Goal: Task Accomplishment & Management: Manage account settings

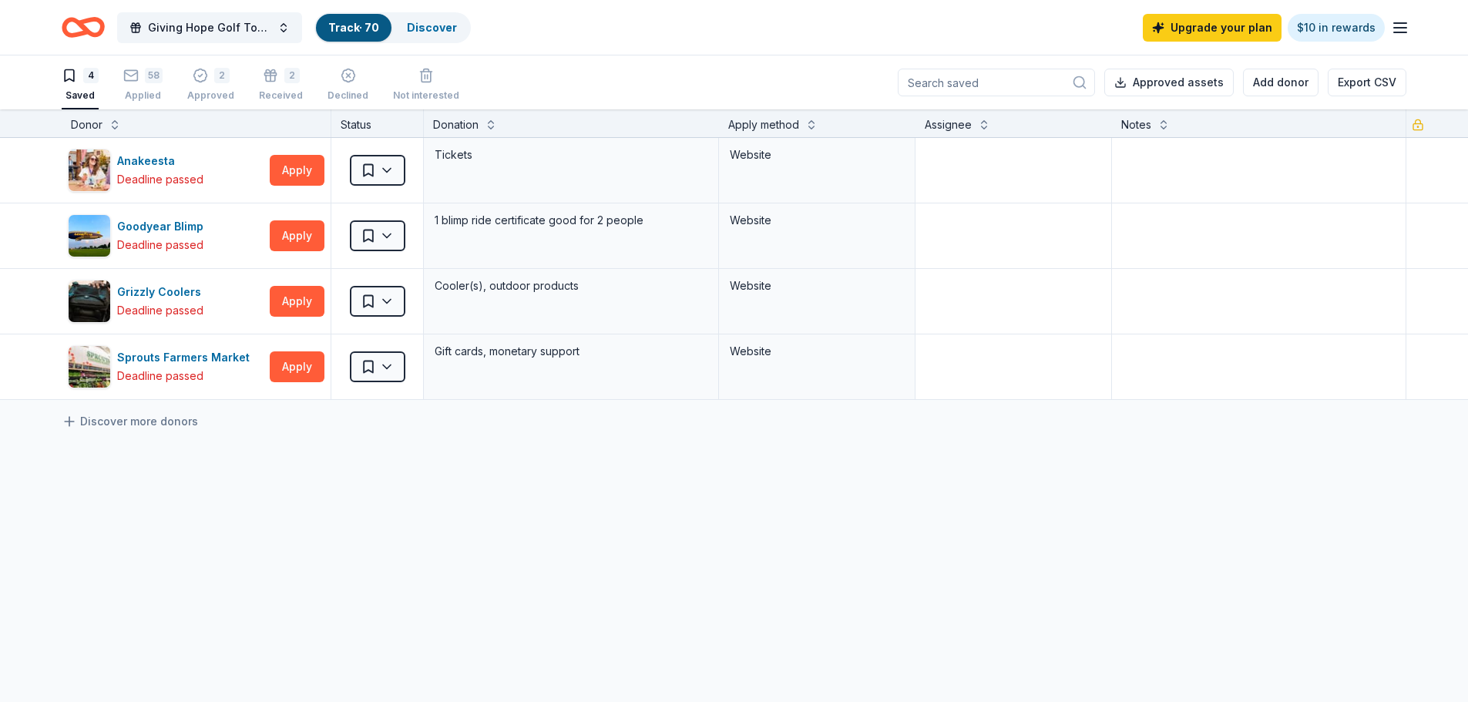
click at [141, 83] on div "58 Applied" at bounding box center [142, 85] width 39 height 34
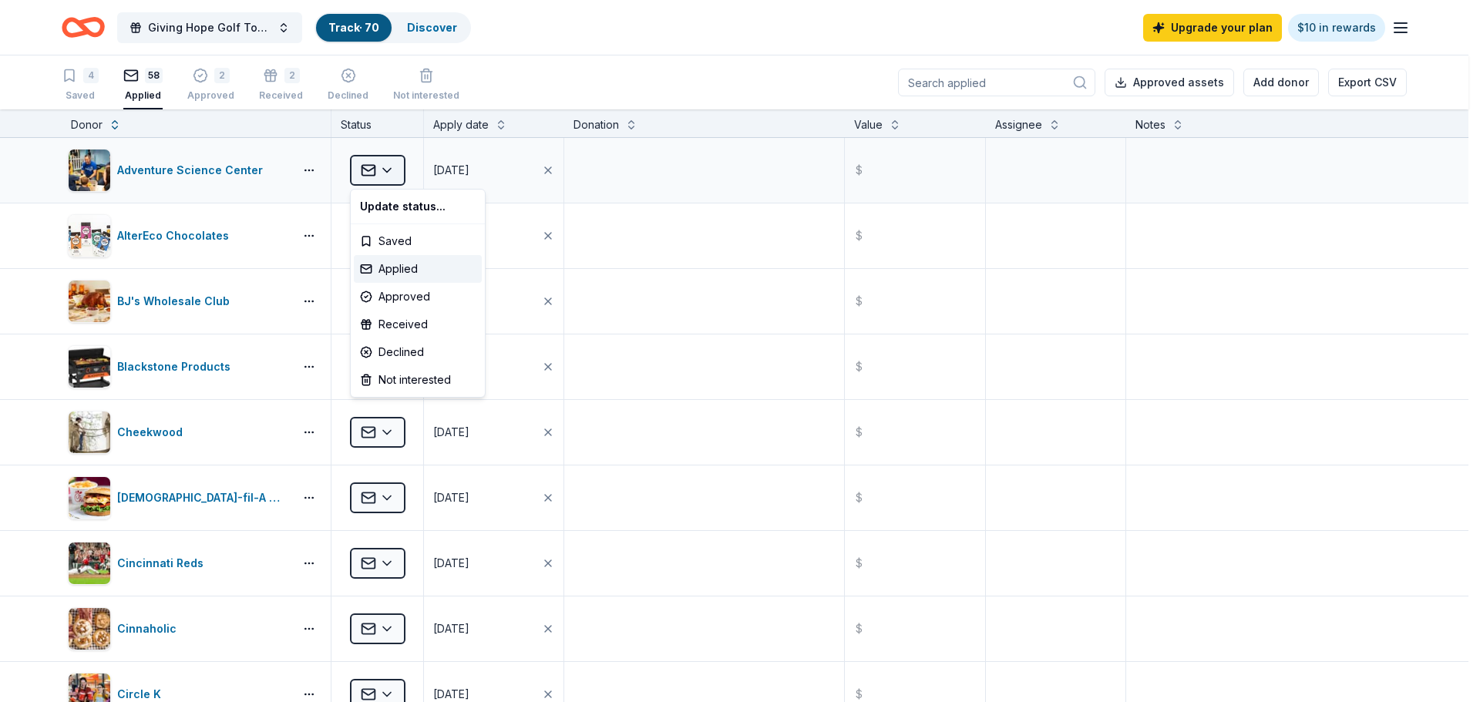
click at [395, 176] on html "Giving Hope Golf Tournament Track · 70 Discover Upgrade your plan $10 in reward…" at bounding box center [740, 351] width 1480 height 702
click at [435, 298] on div "Approved" at bounding box center [418, 297] width 128 height 28
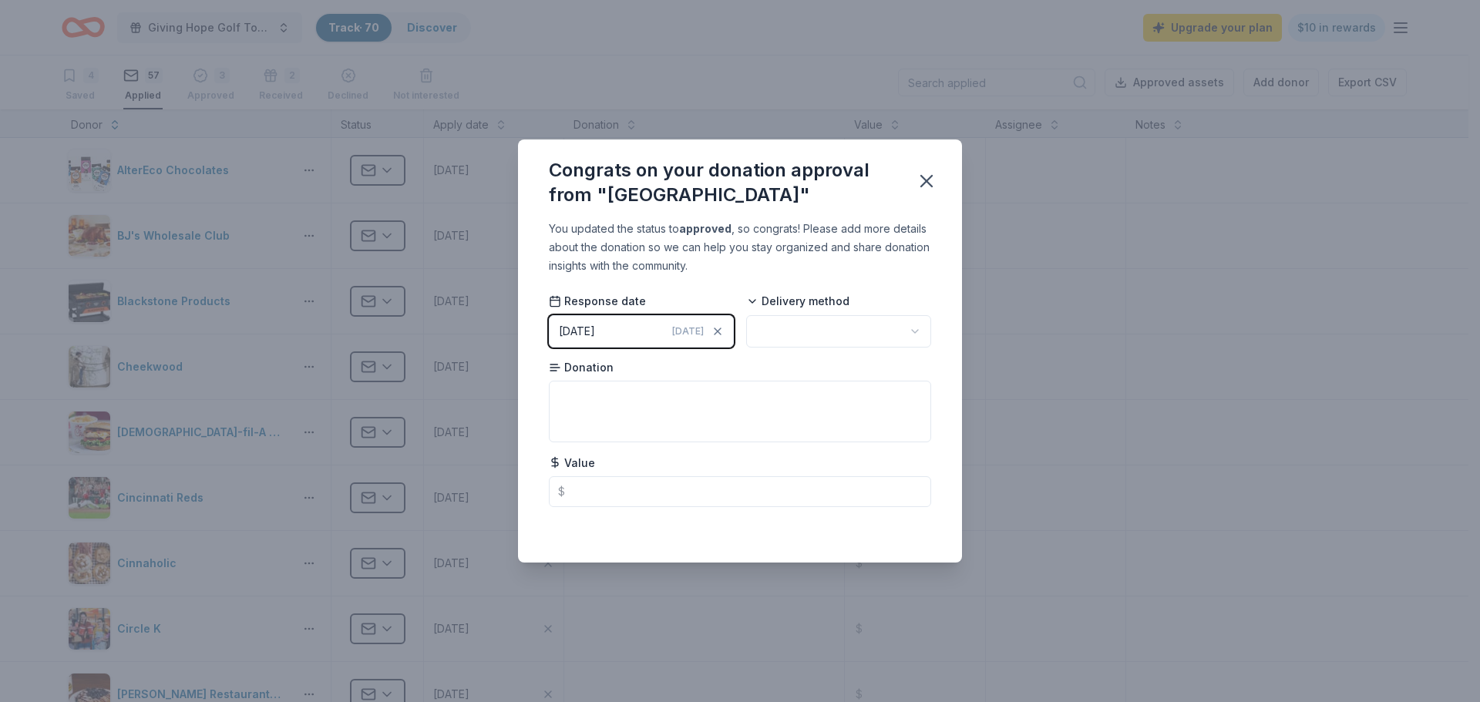
click at [787, 331] on html "Giving Hope Golf Tournament Track · 70 Discover Upgrade your plan $10 in reward…" at bounding box center [740, 351] width 1480 height 702
click at [586, 401] on textarea at bounding box center [740, 412] width 382 height 62
type textarea "Admission tickets"
click at [535, 503] on div "You updated the status to approved , so congrats! Please add more details about…" at bounding box center [740, 391] width 444 height 343
click at [929, 180] on icon "button" at bounding box center [926, 181] width 11 height 11
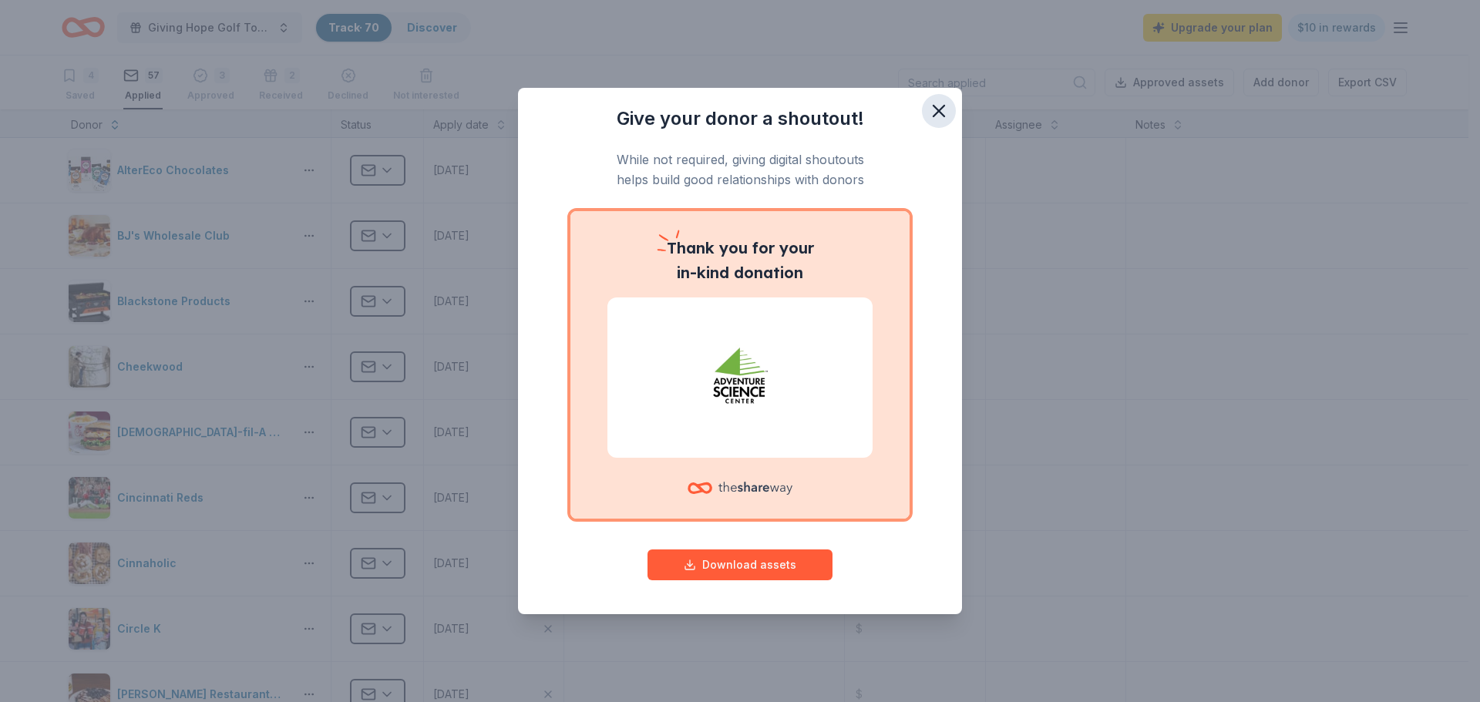
click at [937, 107] on icon "button" at bounding box center [939, 111] width 22 height 22
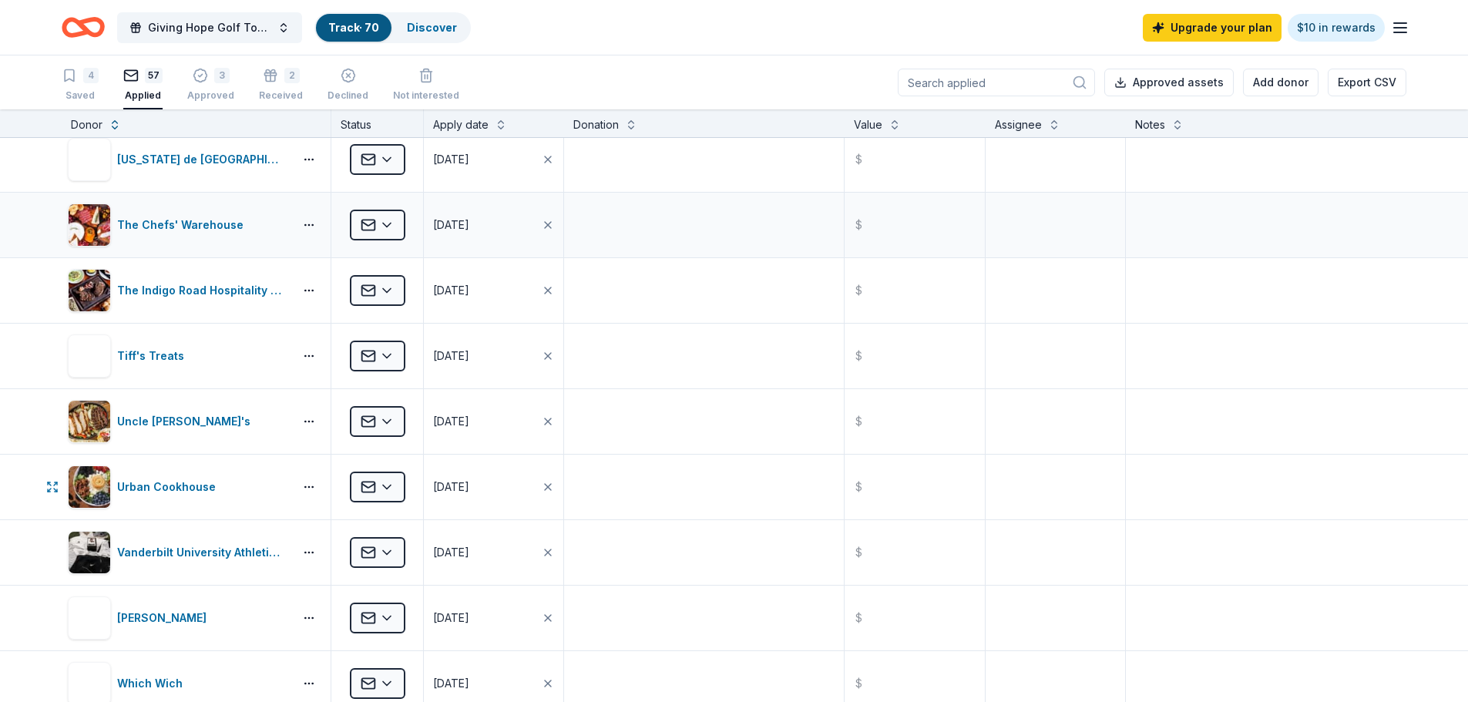
scroll to position [3074, 0]
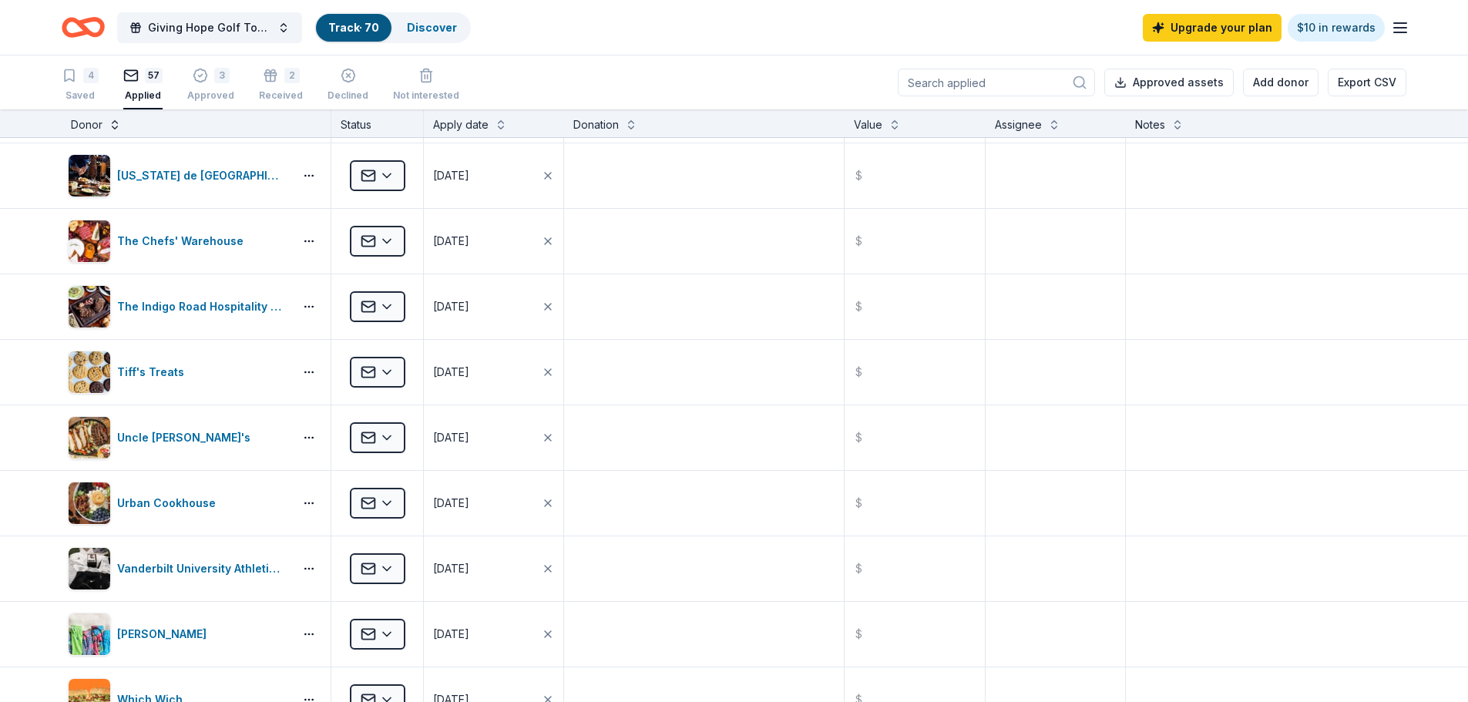
click at [112, 123] on button at bounding box center [115, 123] width 12 height 15
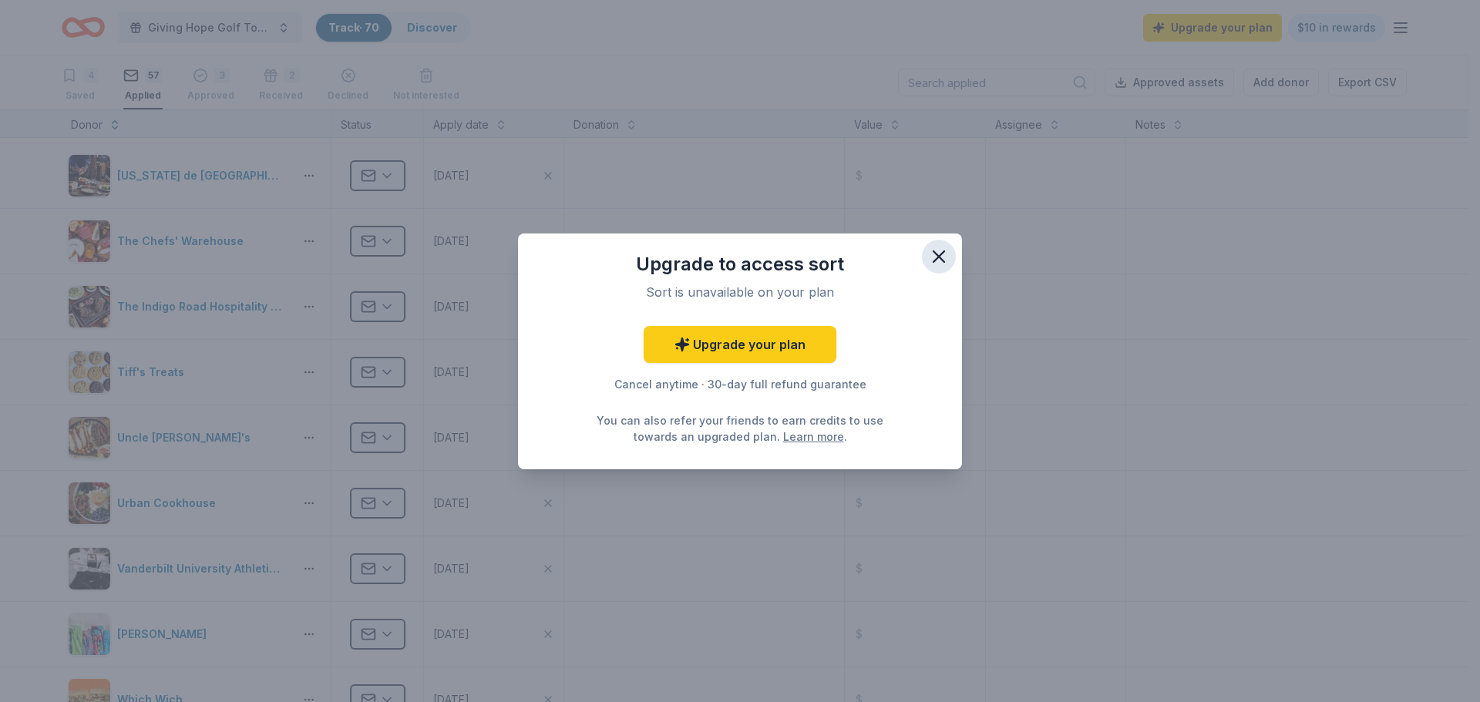
click at [938, 258] on icon "button" at bounding box center [938, 256] width 11 height 11
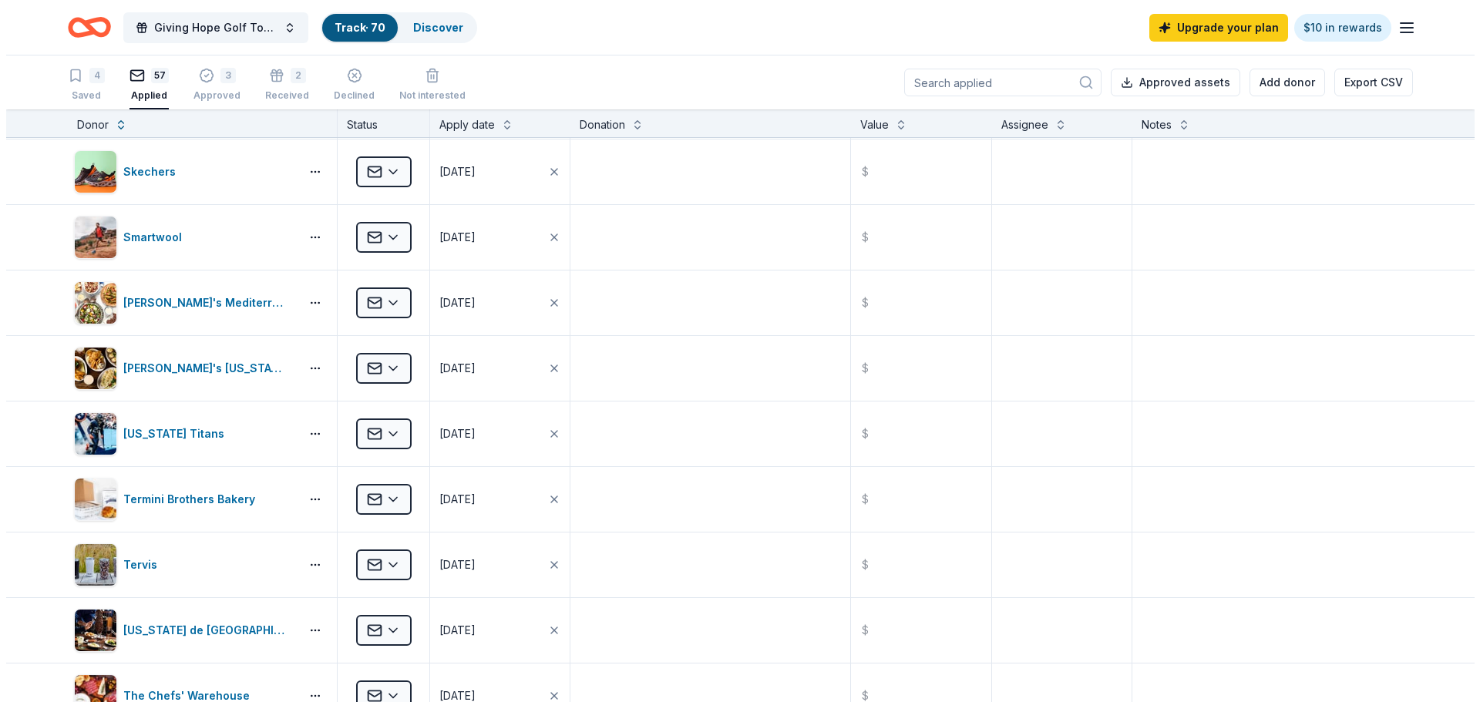
scroll to position [2621, 0]
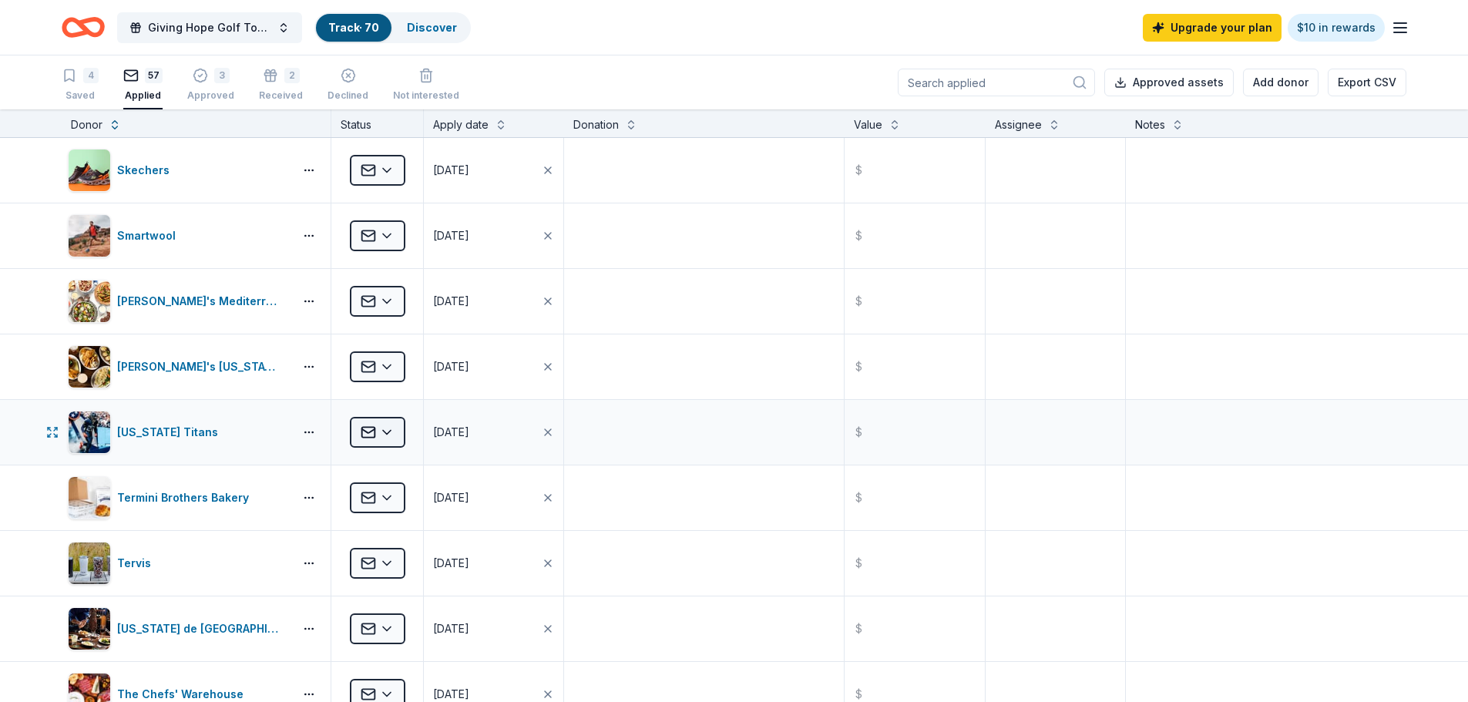
click at [386, 432] on html "Giving Hope Golf Tournament Track · 70 Discover Upgrade your plan $10 in reward…" at bounding box center [734, 351] width 1468 height 702
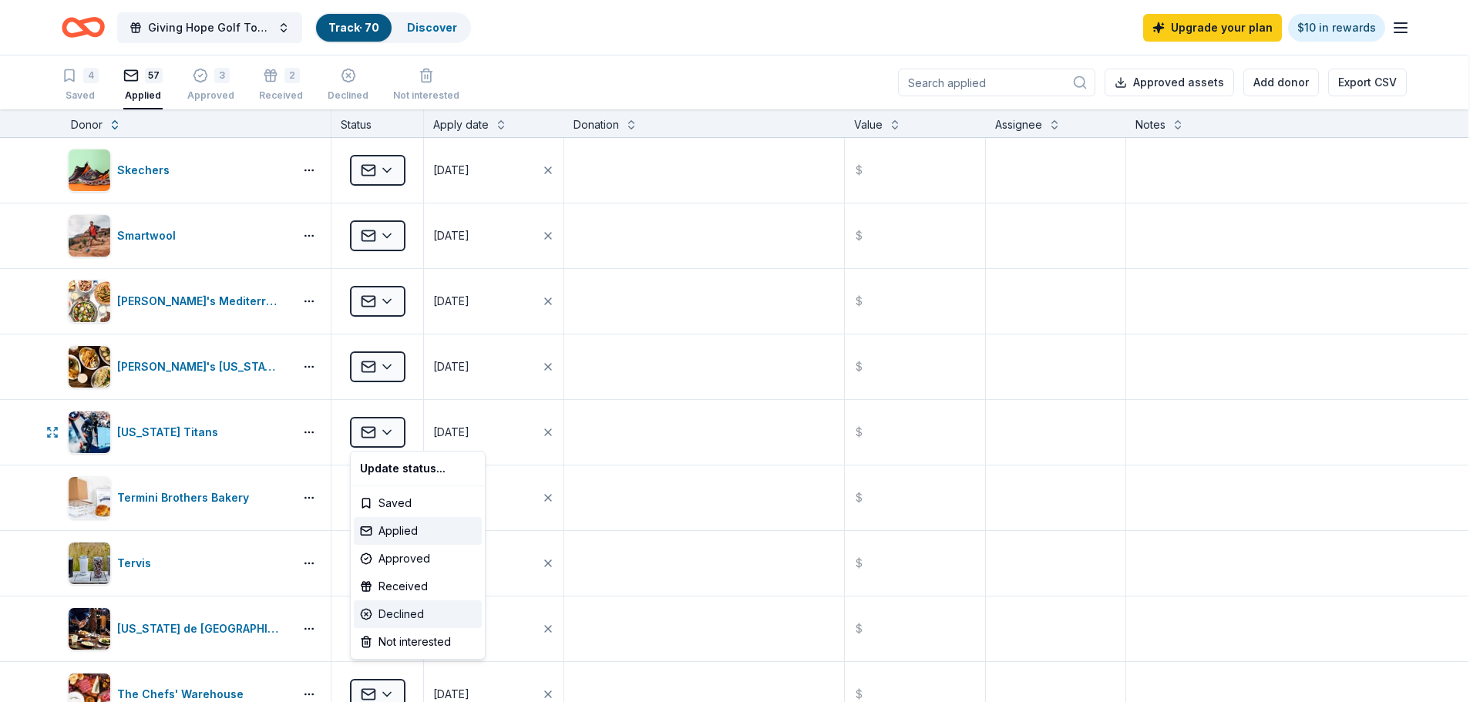
click at [433, 609] on div "Declined" at bounding box center [418, 614] width 128 height 28
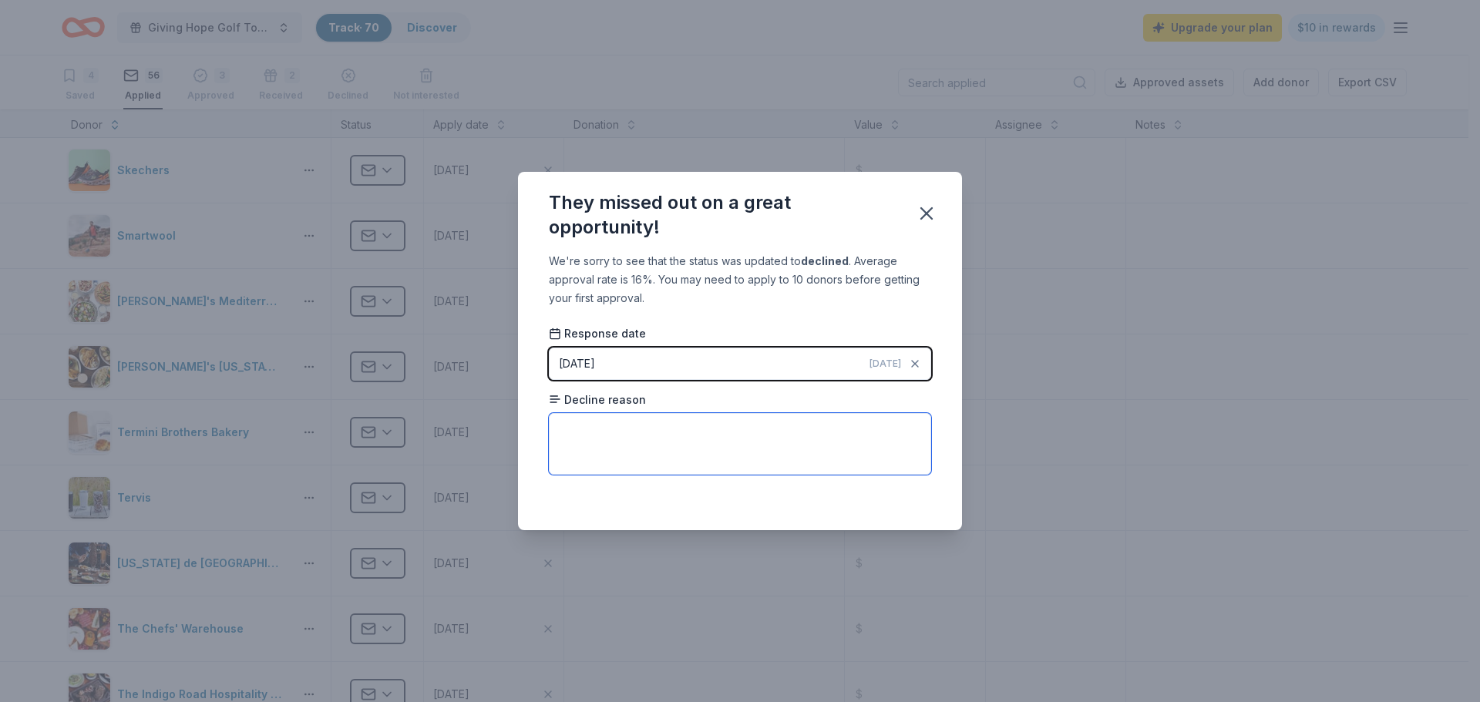
click at [599, 436] on textarea at bounding box center [740, 444] width 382 height 62
paste textarea "Thank you for your interest in the [US_STATE] Titans. The Titans support a wide…"
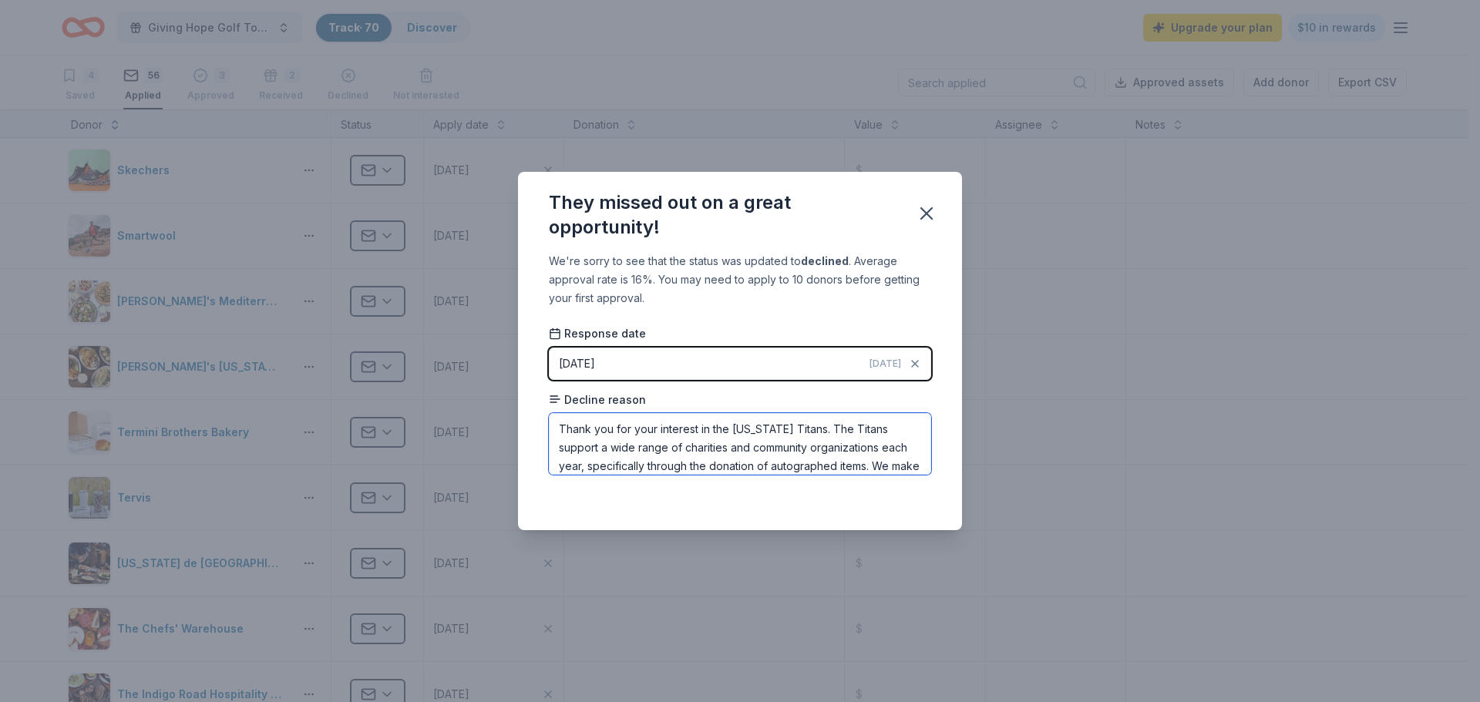
scroll to position [129, 0]
type textarea "Thank you for your interest in the [US_STATE] Titans. The Titans support a wide…"
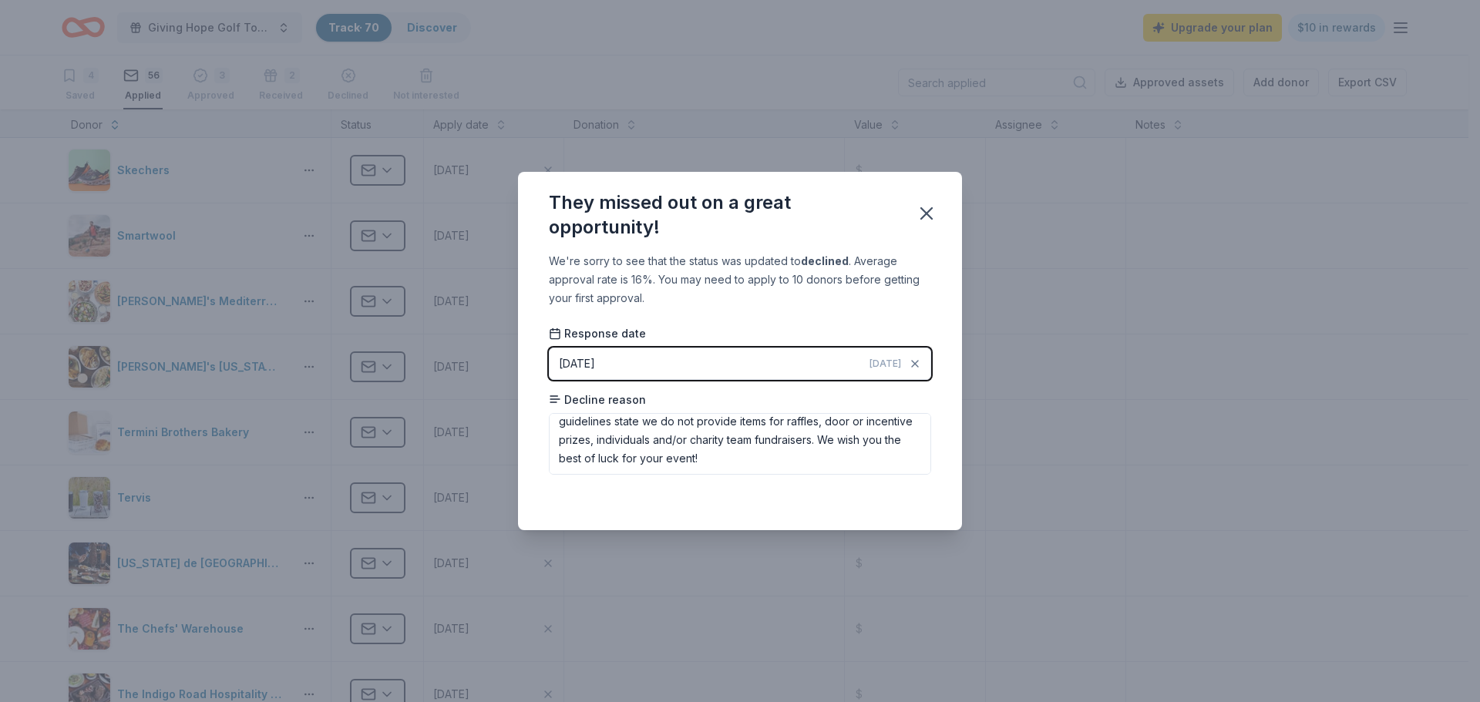
click at [671, 367] on button "[DATE] [DATE]" at bounding box center [740, 364] width 382 height 32
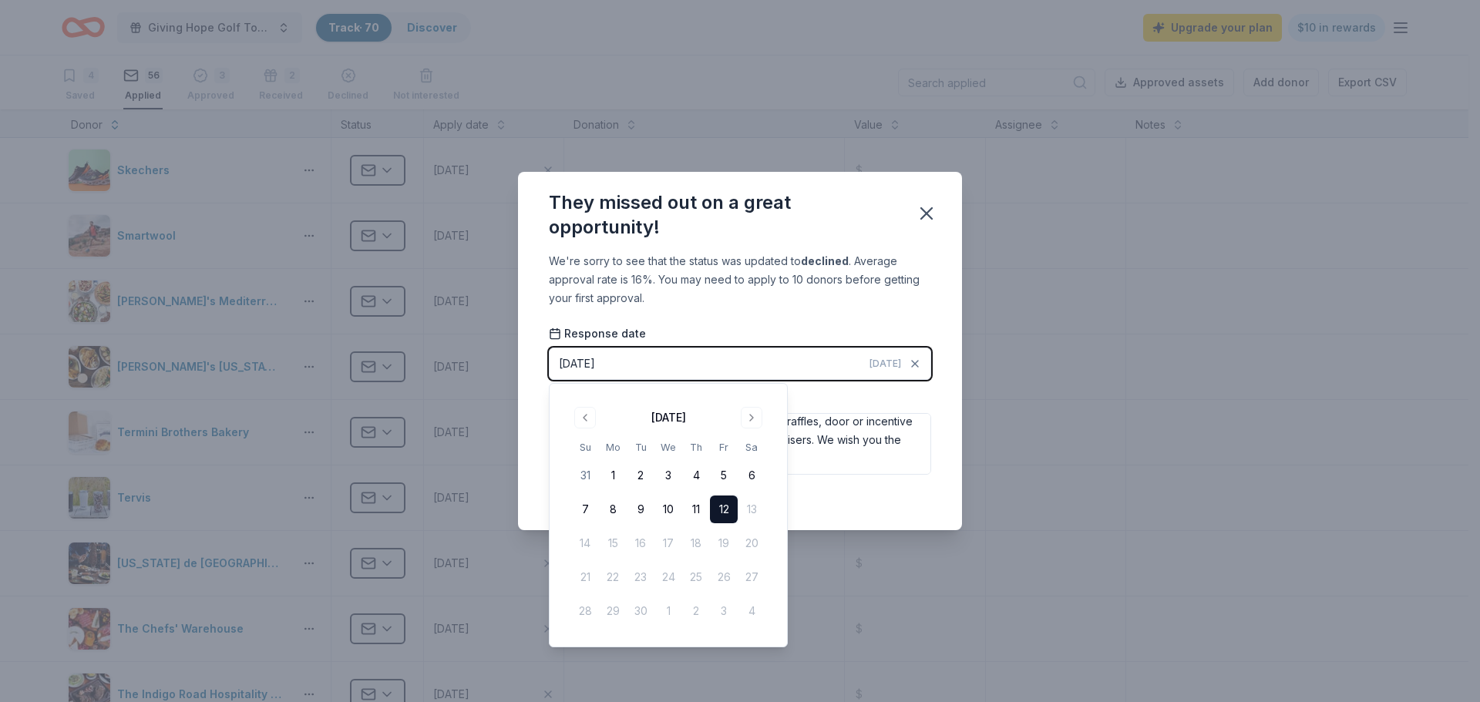
click at [672, 366] on button "[DATE] [DATE]" at bounding box center [740, 364] width 382 height 32
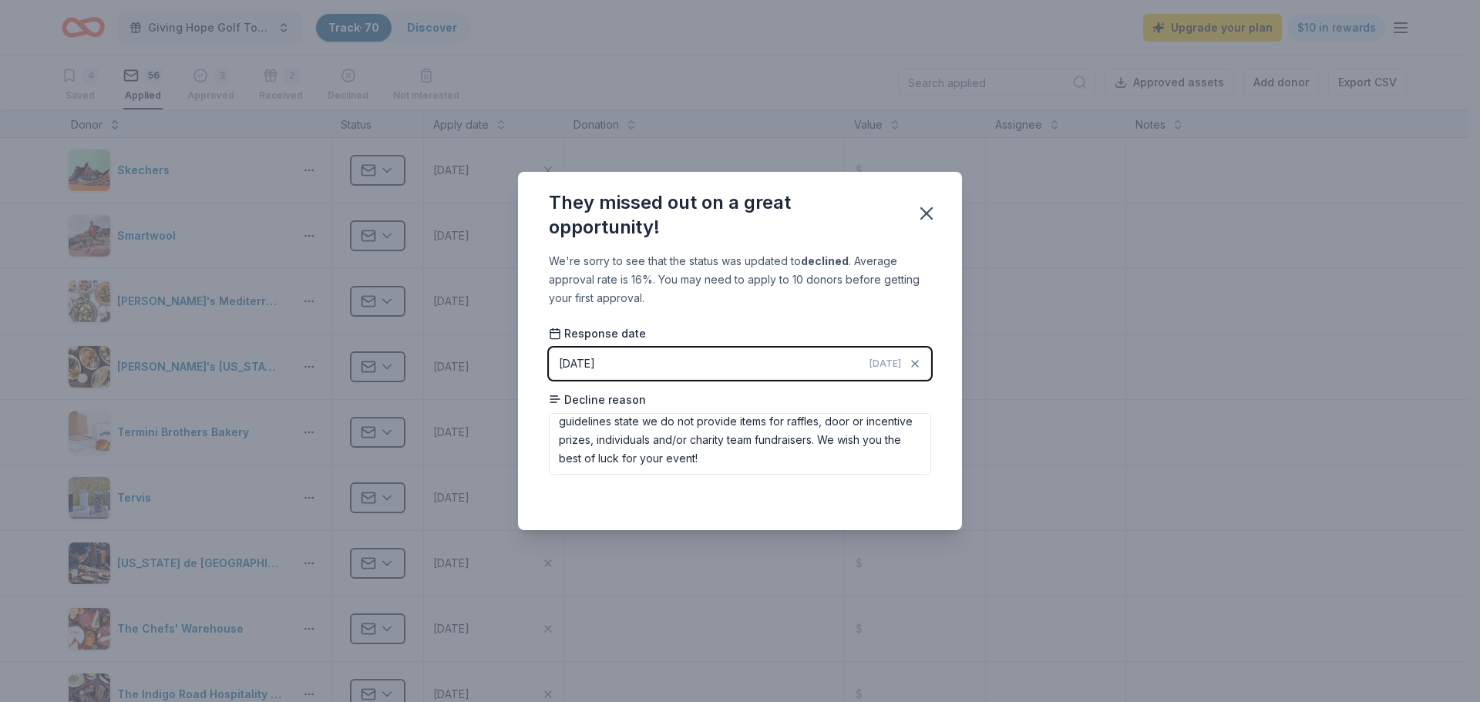
click at [672, 366] on button "[DATE] [DATE]" at bounding box center [740, 364] width 382 height 32
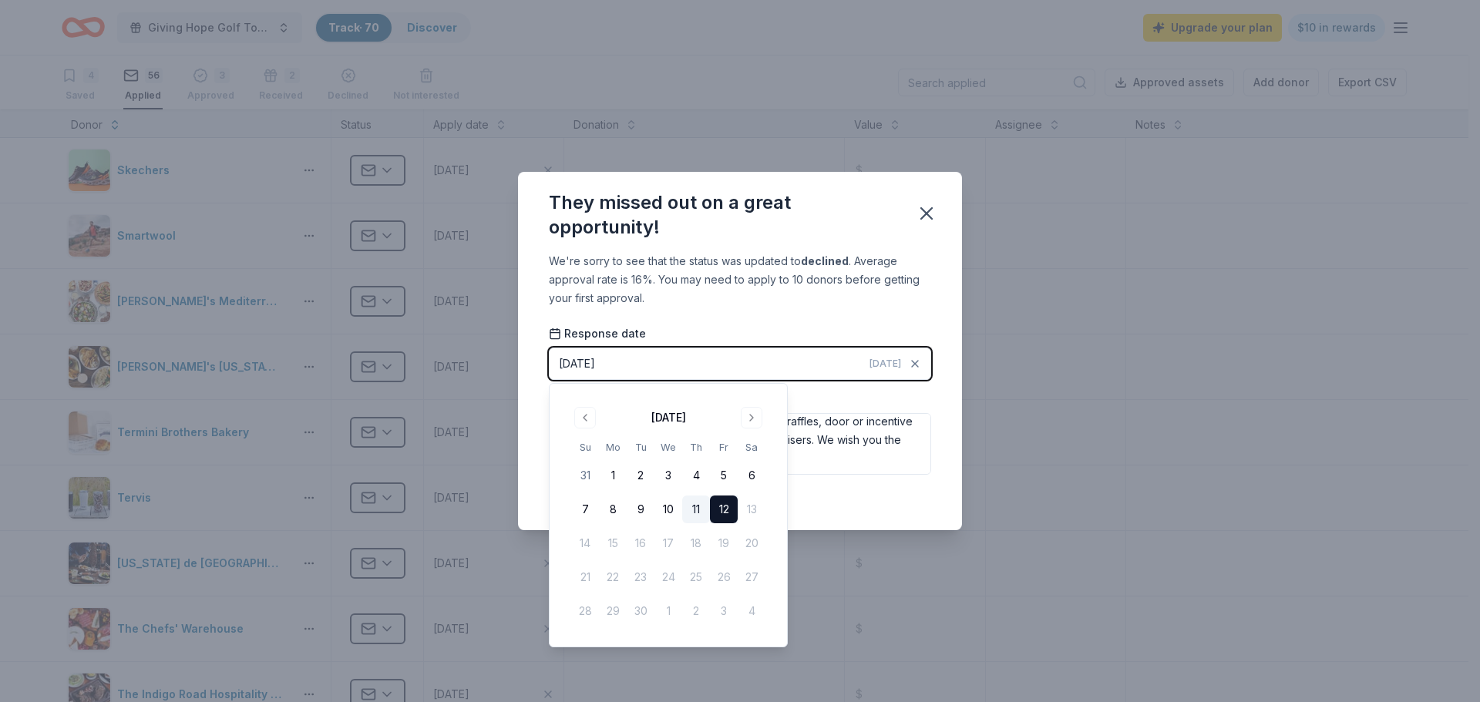
click at [697, 504] on button "11" at bounding box center [696, 510] width 28 height 28
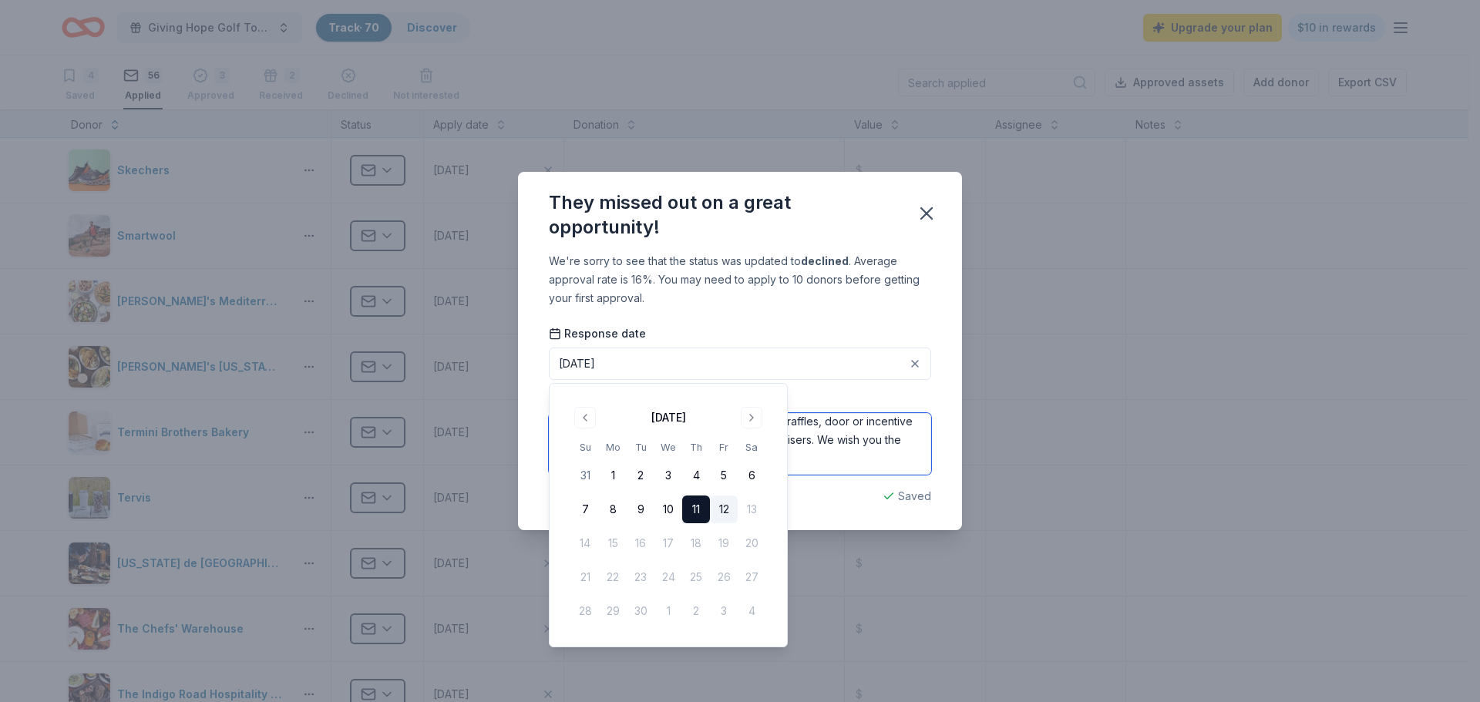
click at [852, 465] on textarea "Thank you for your interest in the [US_STATE] Titans. The Titans support a wide…" at bounding box center [740, 444] width 382 height 62
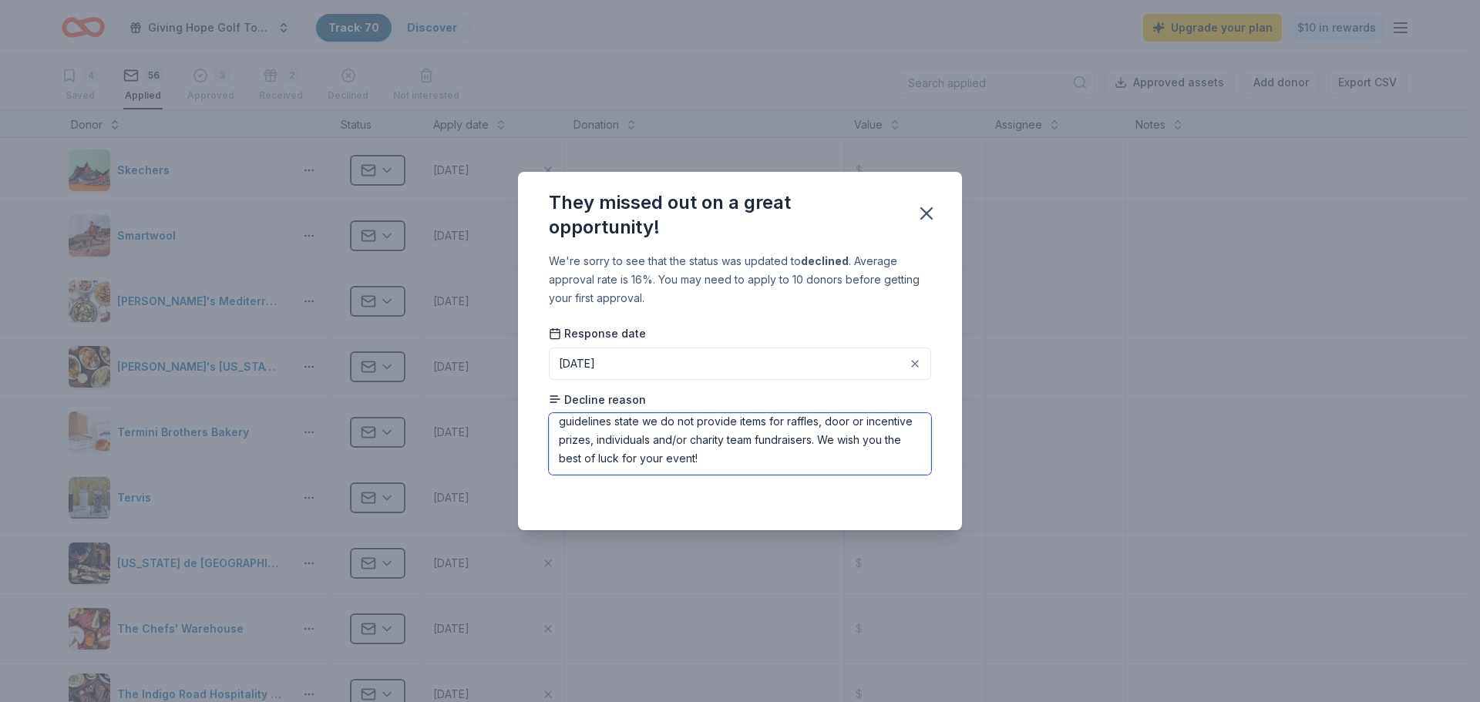
scroll to position [0, 0]
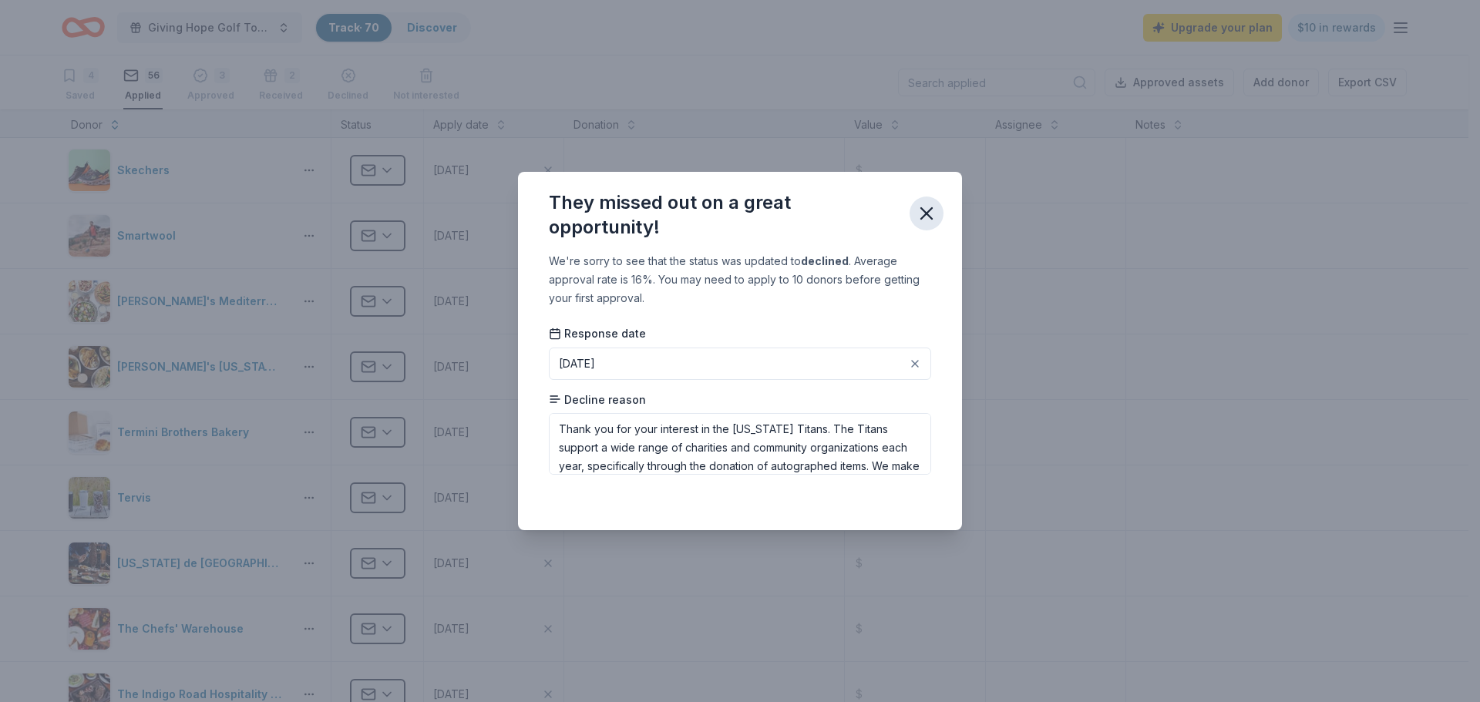
click at [929, 215] on icon "button" at bounding box center [926, 213] width 11 height 11
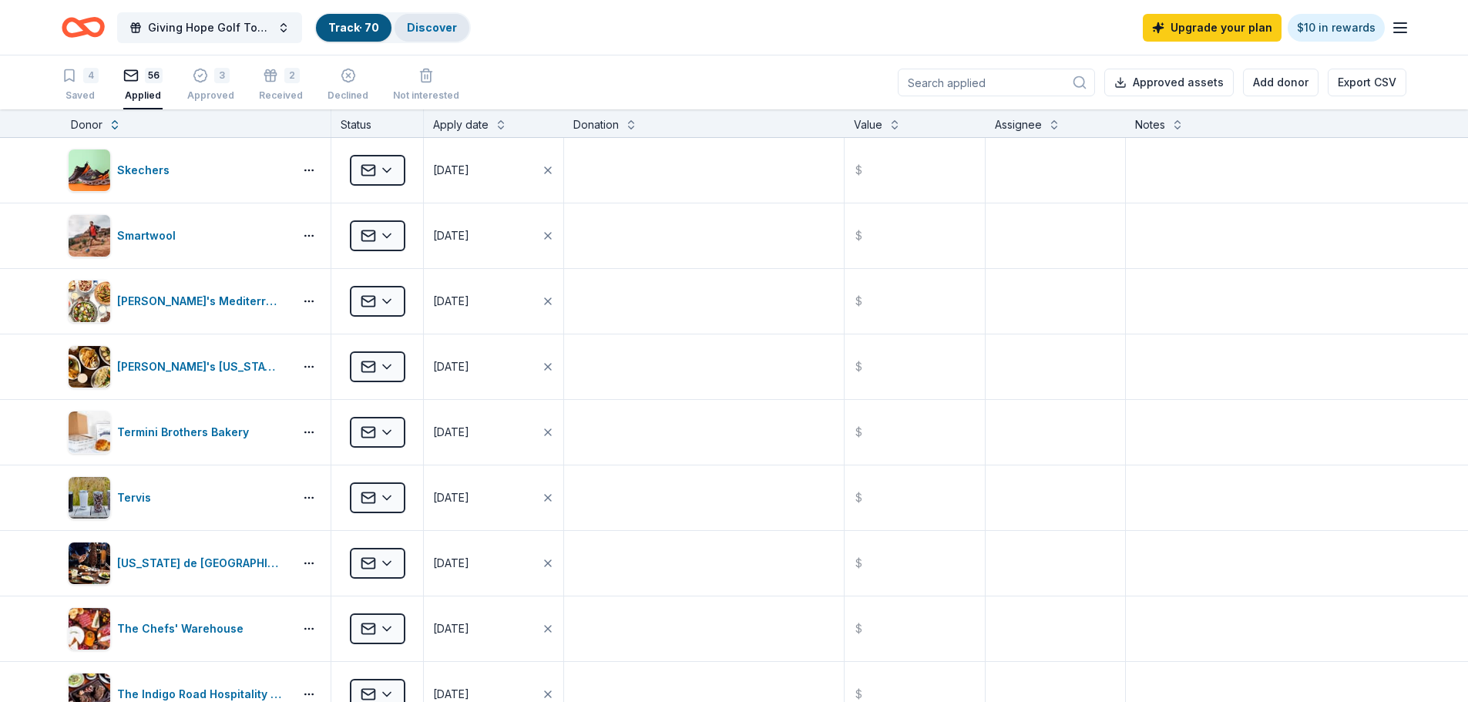
click at [426, 30] on link "Discover" at bounding box center [432, 27] width 50 height 13
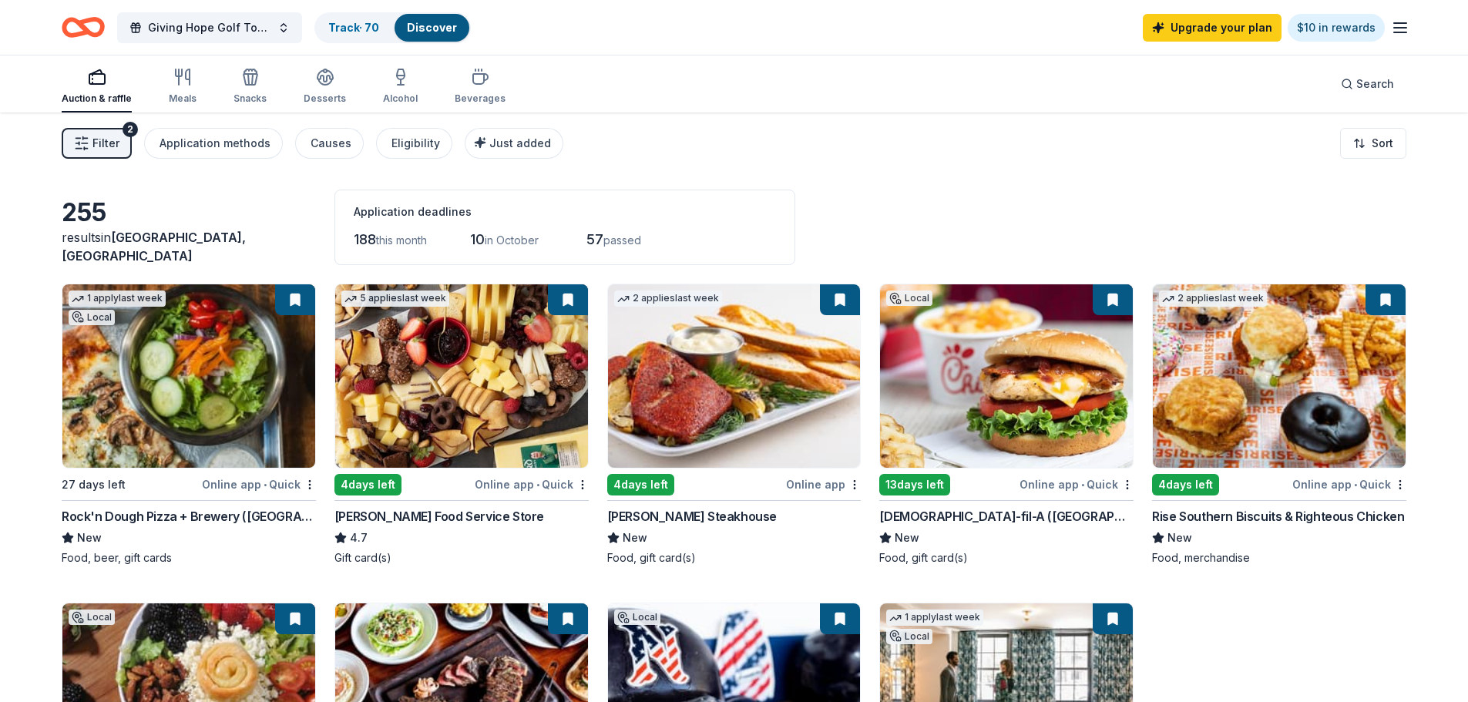
click at [112, 145] on span "Filter" at bounding box center [105, 143] width 27 height 18
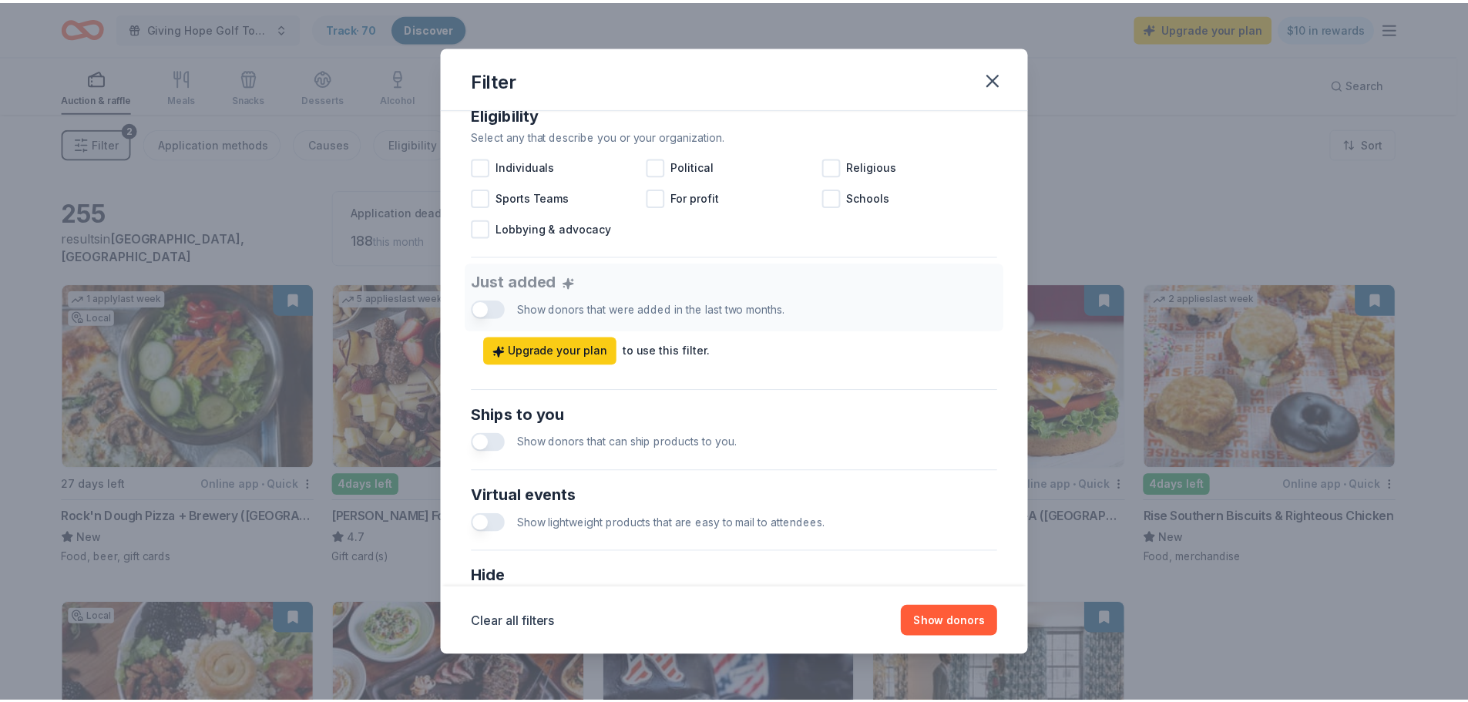
scroll to position [641, 0]
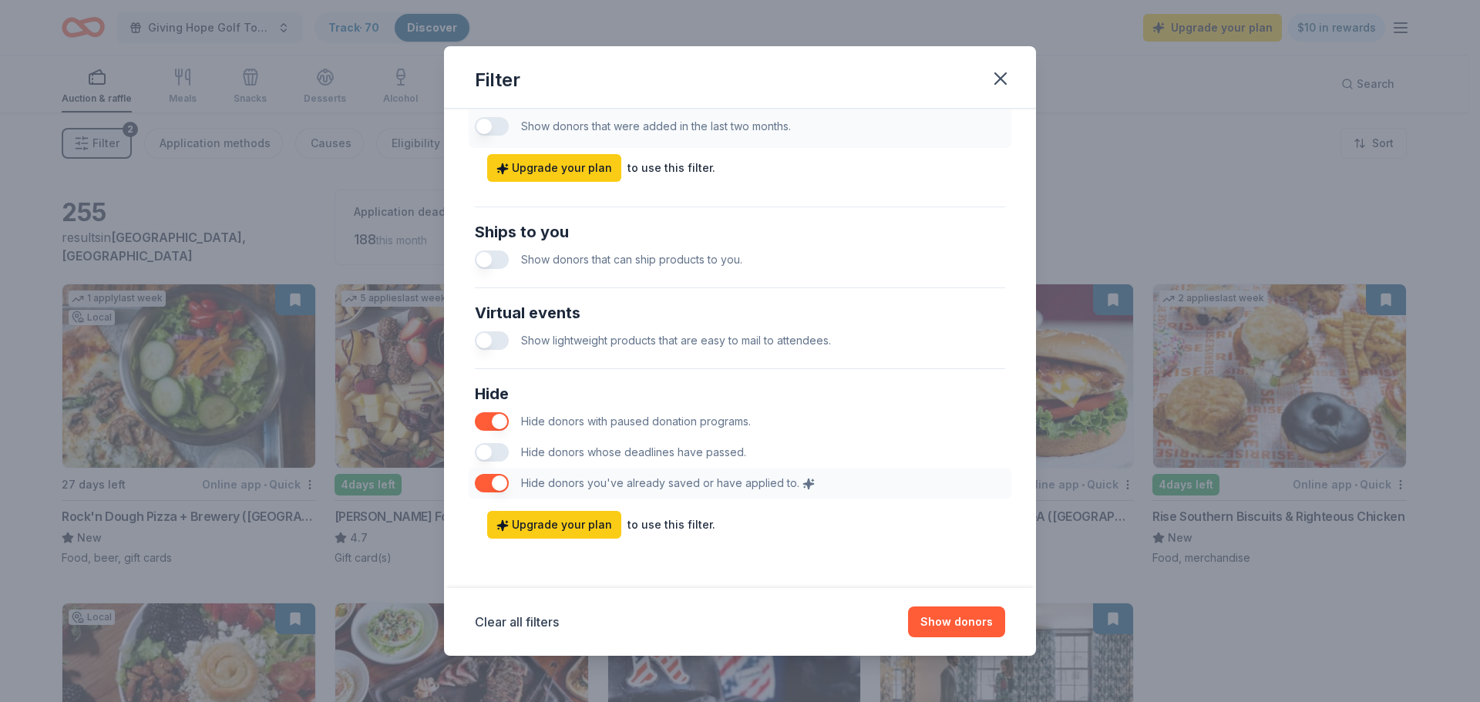
click at [499, 487] on div "Hide Hide donors with paused donation programs. Hide donors whose deadlines hav…" at bounding box center [740, 439] width 543 height 129
click at [1004, 75] on icon "button" at bounding box center [1000, 78] width 11 height 11
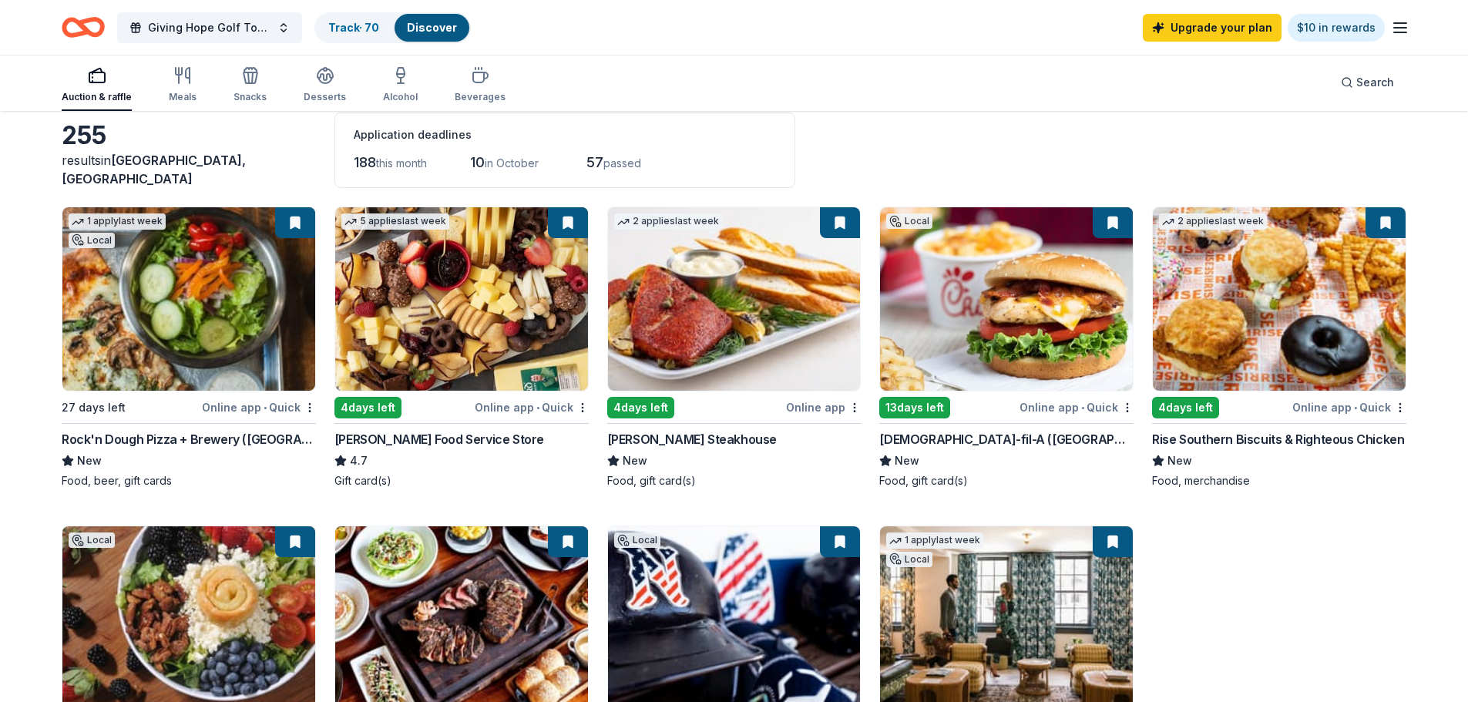
scroll to position [0, 0]
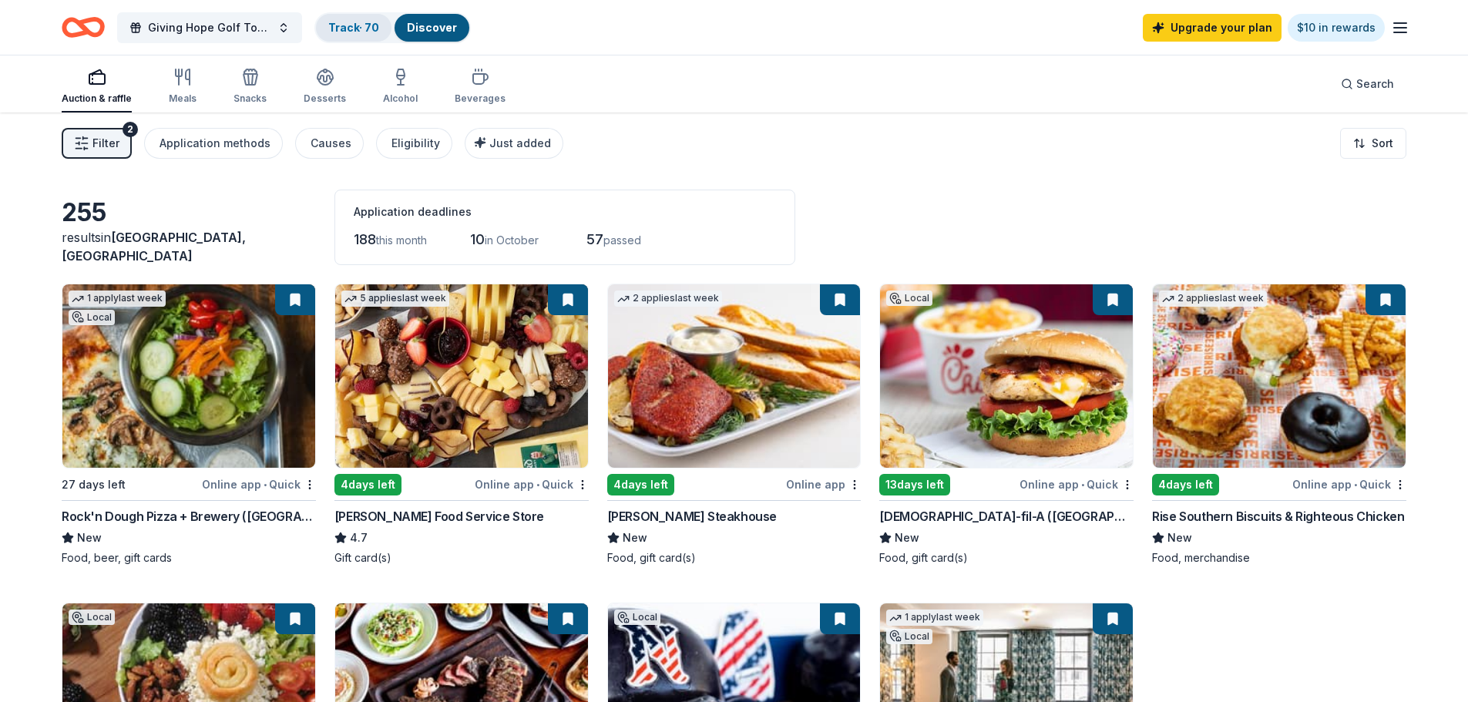
click at [345, 30] on link "Track · 70" at bounding box center [353, 27] width 51 height 13
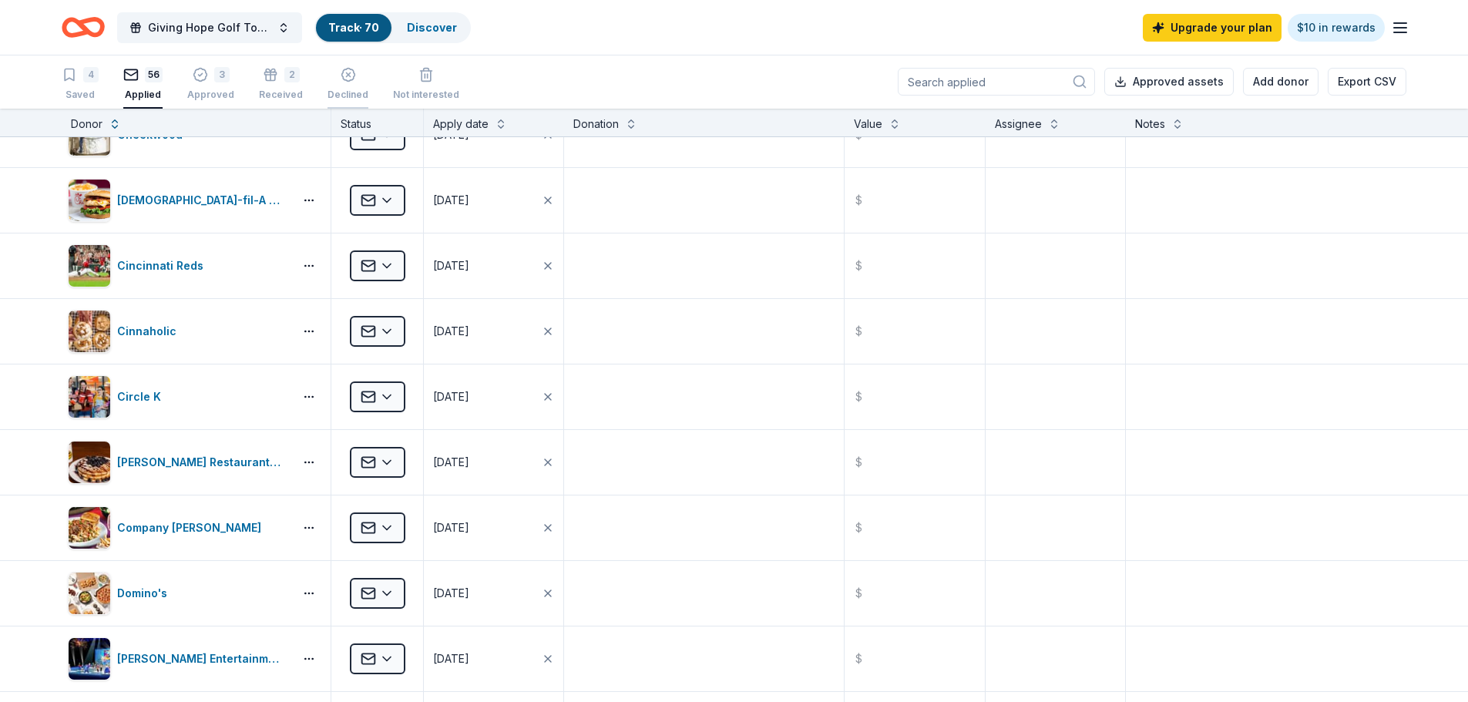
click at [341, 79] on icon "button" at bounding box center [347, 75] width 13 height 13
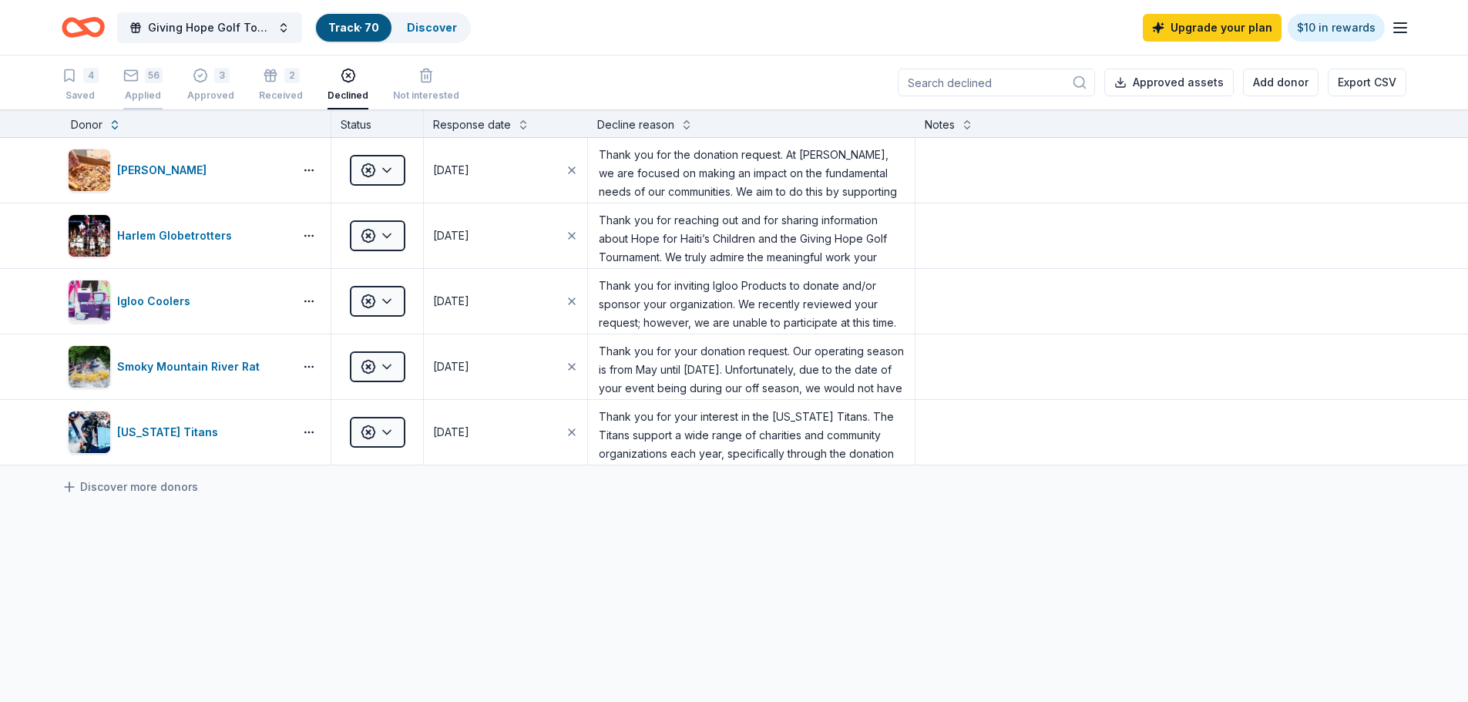
click at [135, 76] on icon "button" at bounding box center [130, 75] width 15 height 15
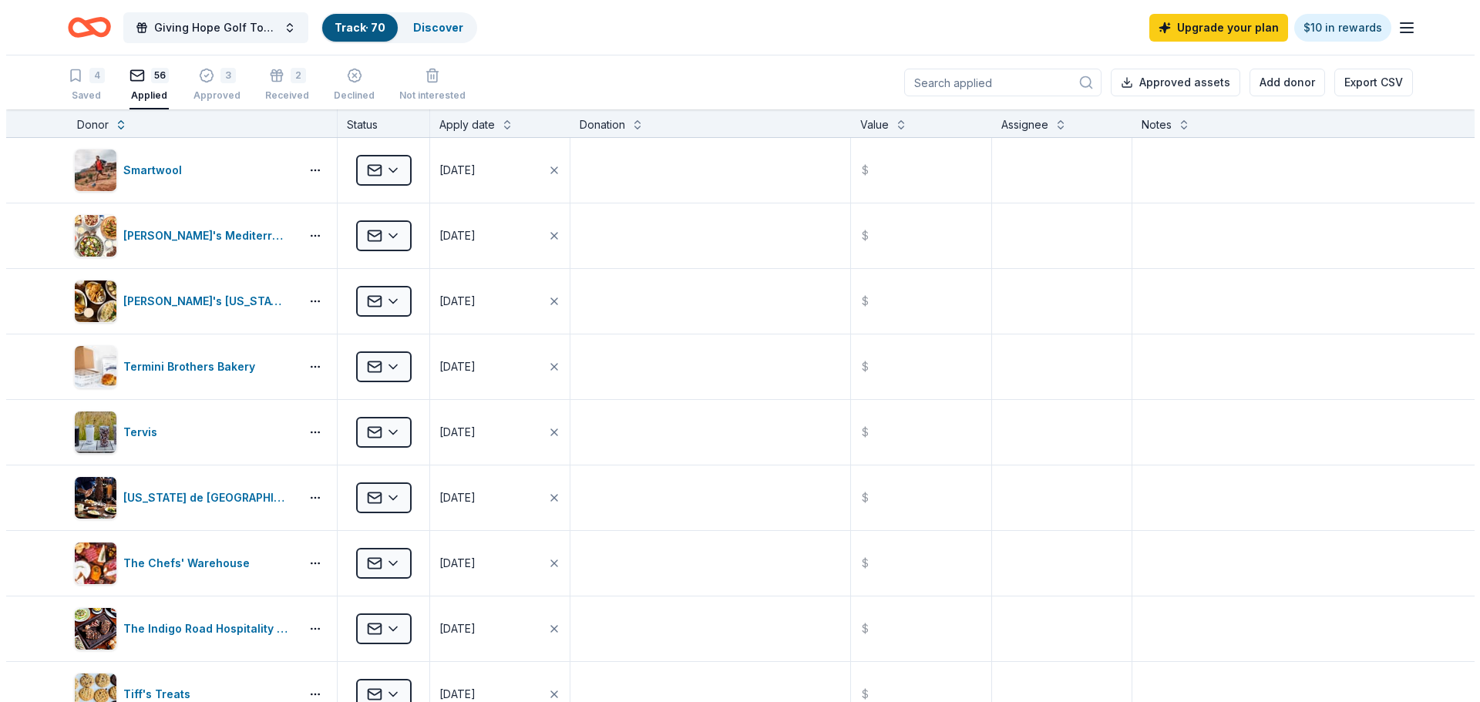
scroll to position [2775, 0]
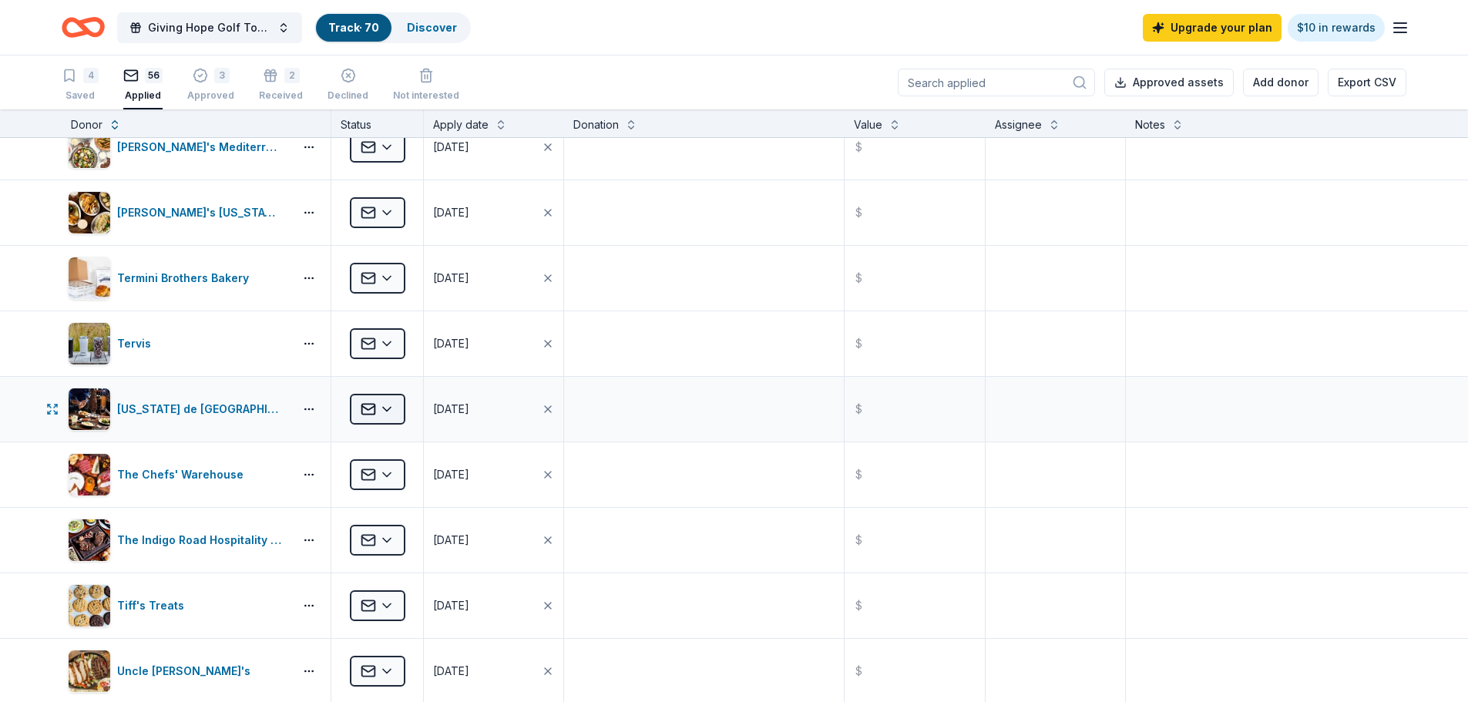
click at [392, 409] on html "Giving Hope Golf Tournament Track · 70 Discover Upgrade your plan $10 in reward…" at bounding box center [734, 351] width 1468 height 702
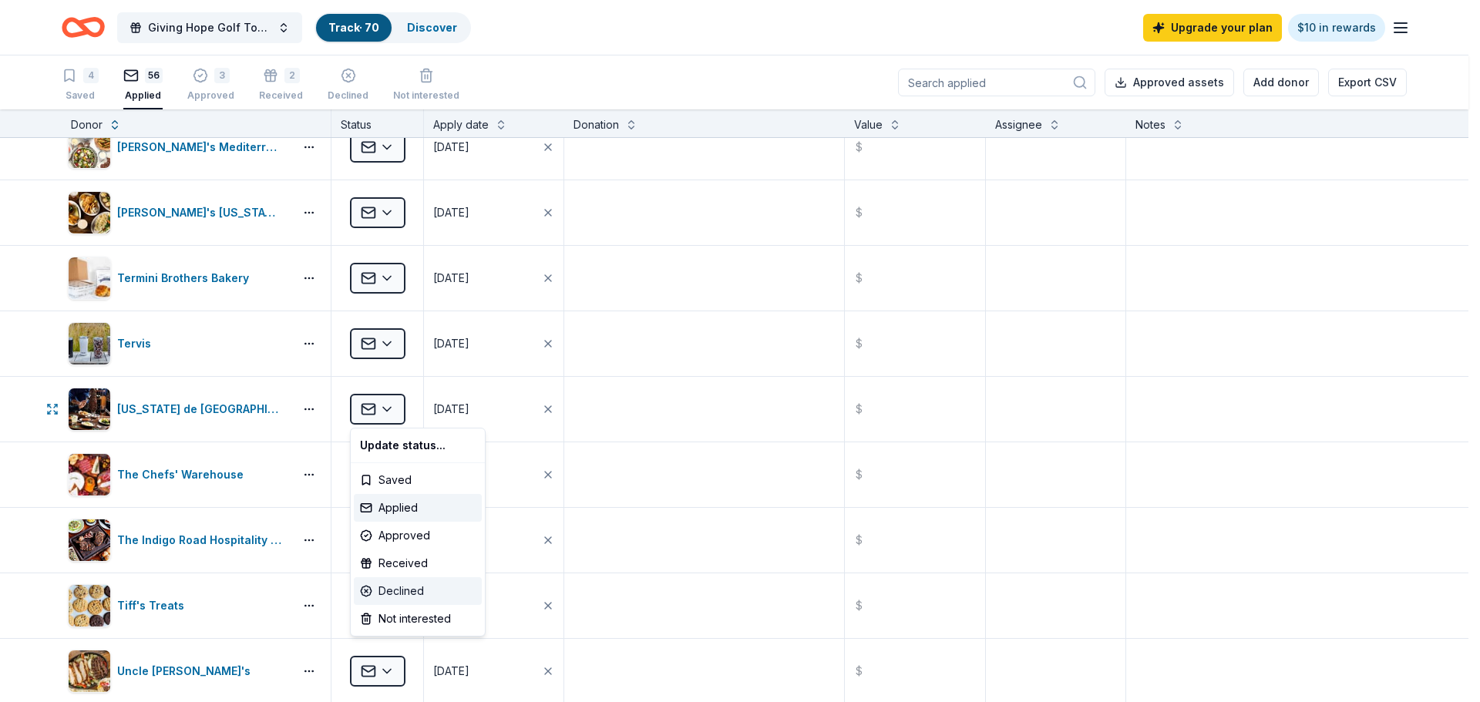
click at [421, 590] on div "Declined" at bounding box center [418, 591] width 128 height 28
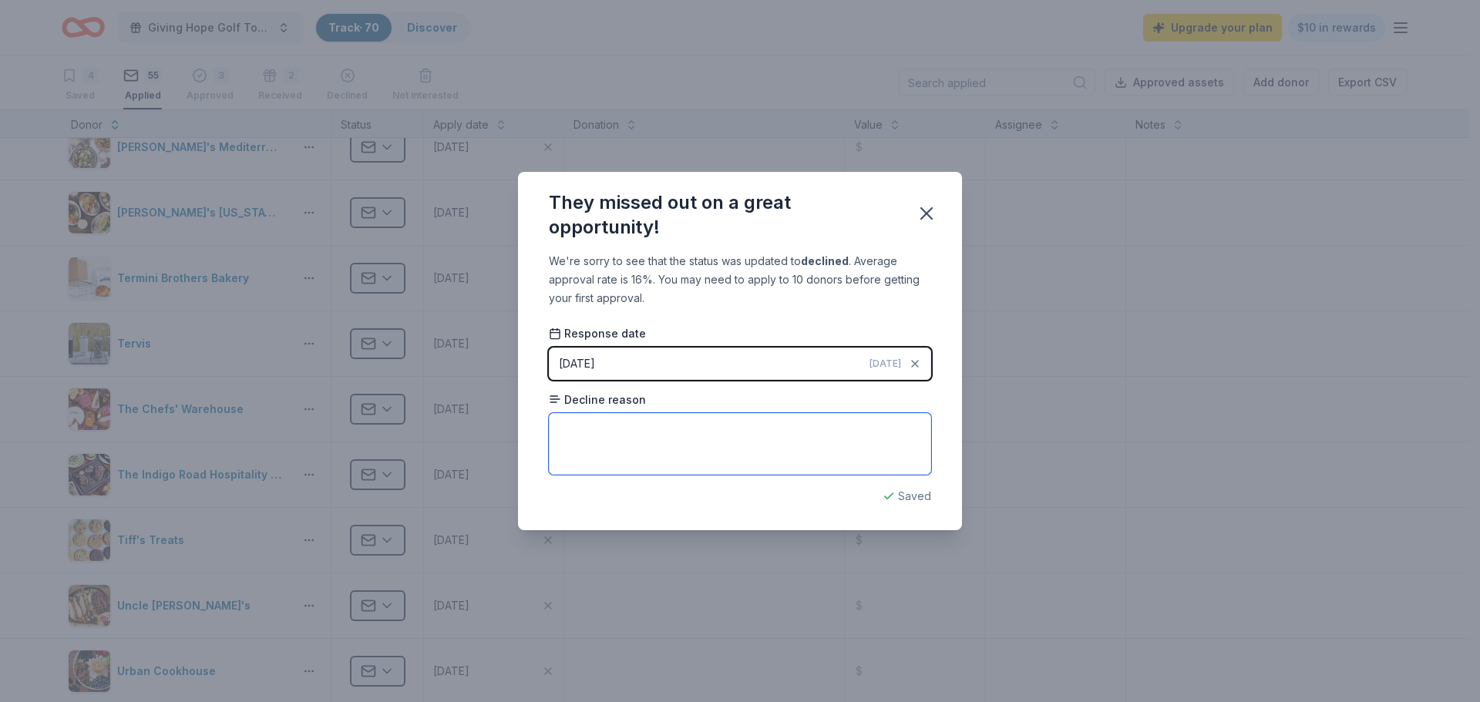
click at [589, 434] on textarea at bounding box center [740, 444] width 382 height 62
paste textarea "Thank you for contacting us. While we strive to give back to our communities wh…"
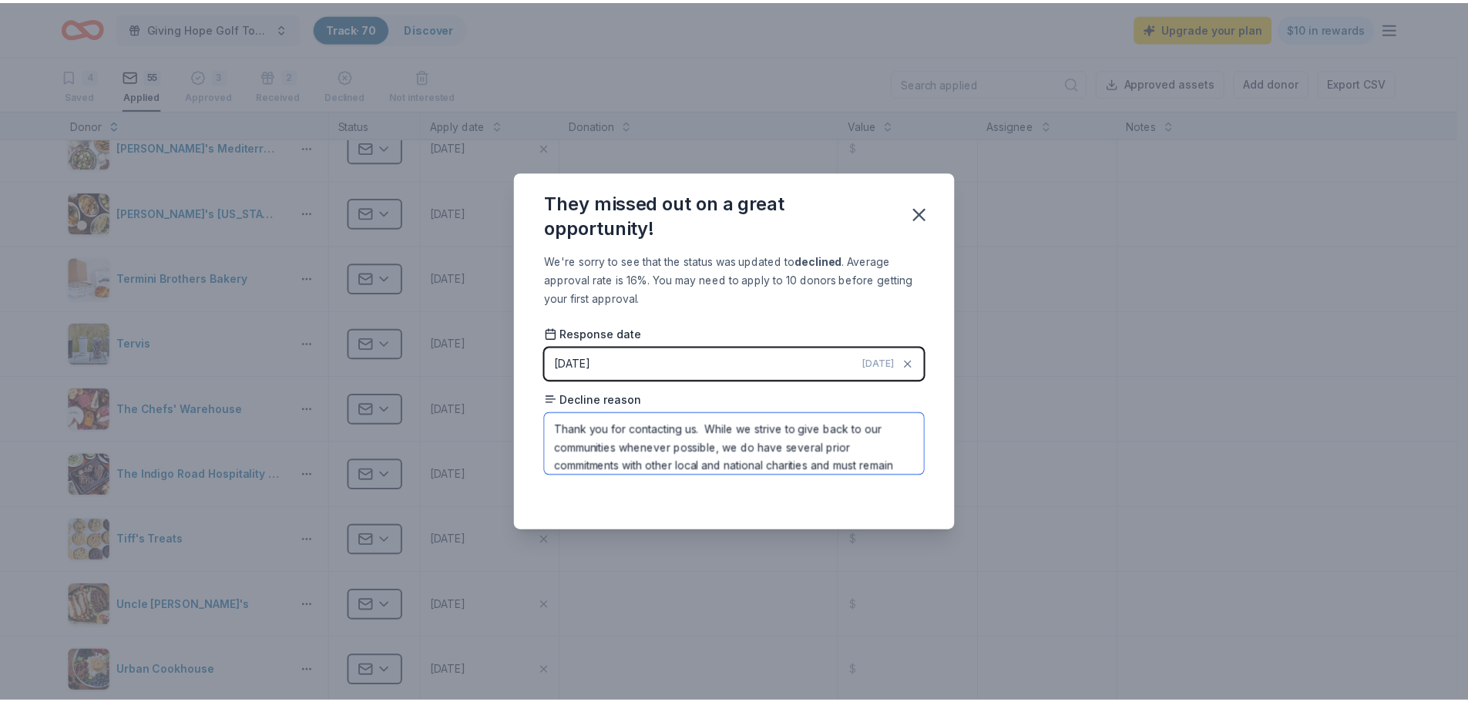
scroll to position [36, 0]
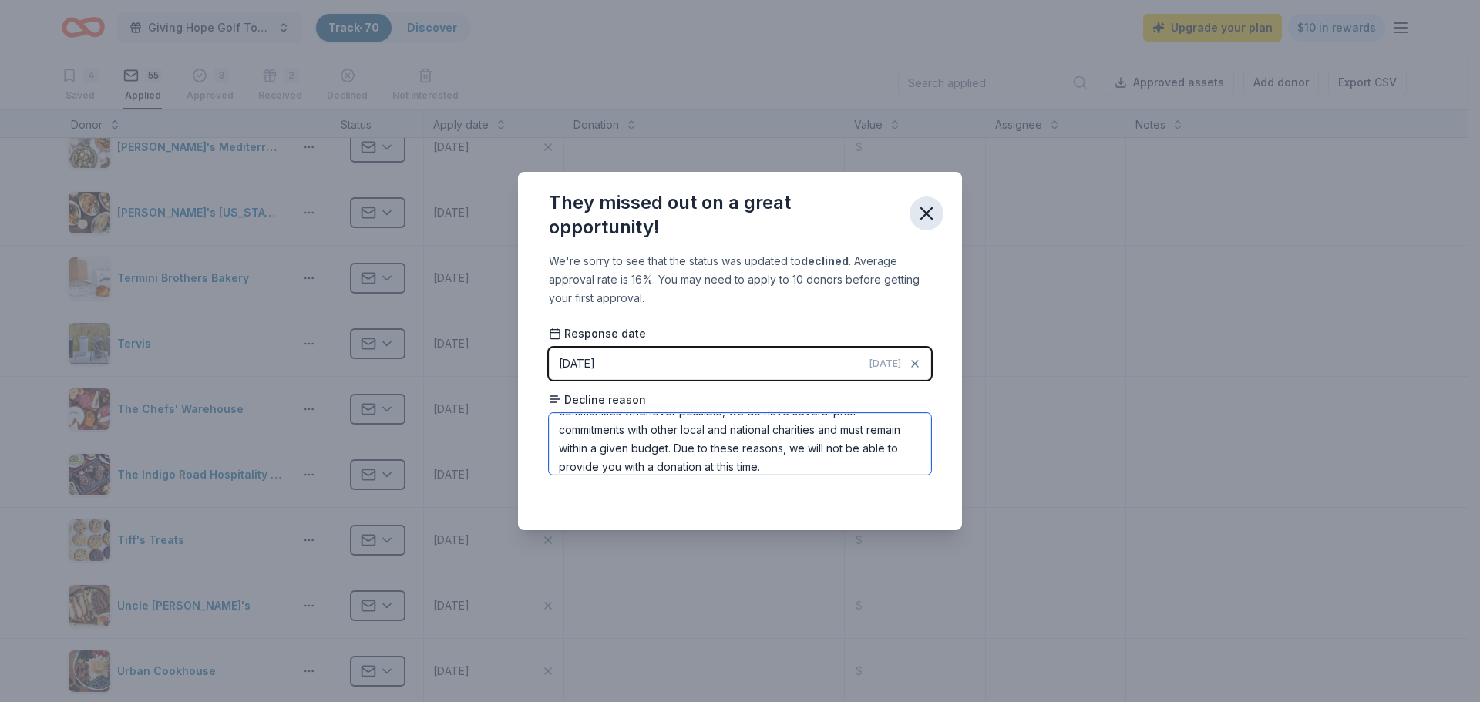
type textarea "Thank you for contacting us. While we strive to give back to our communities wh…"
click at [930, 213] on icon "button" at bounding box center [927, 214] width 22 height 22
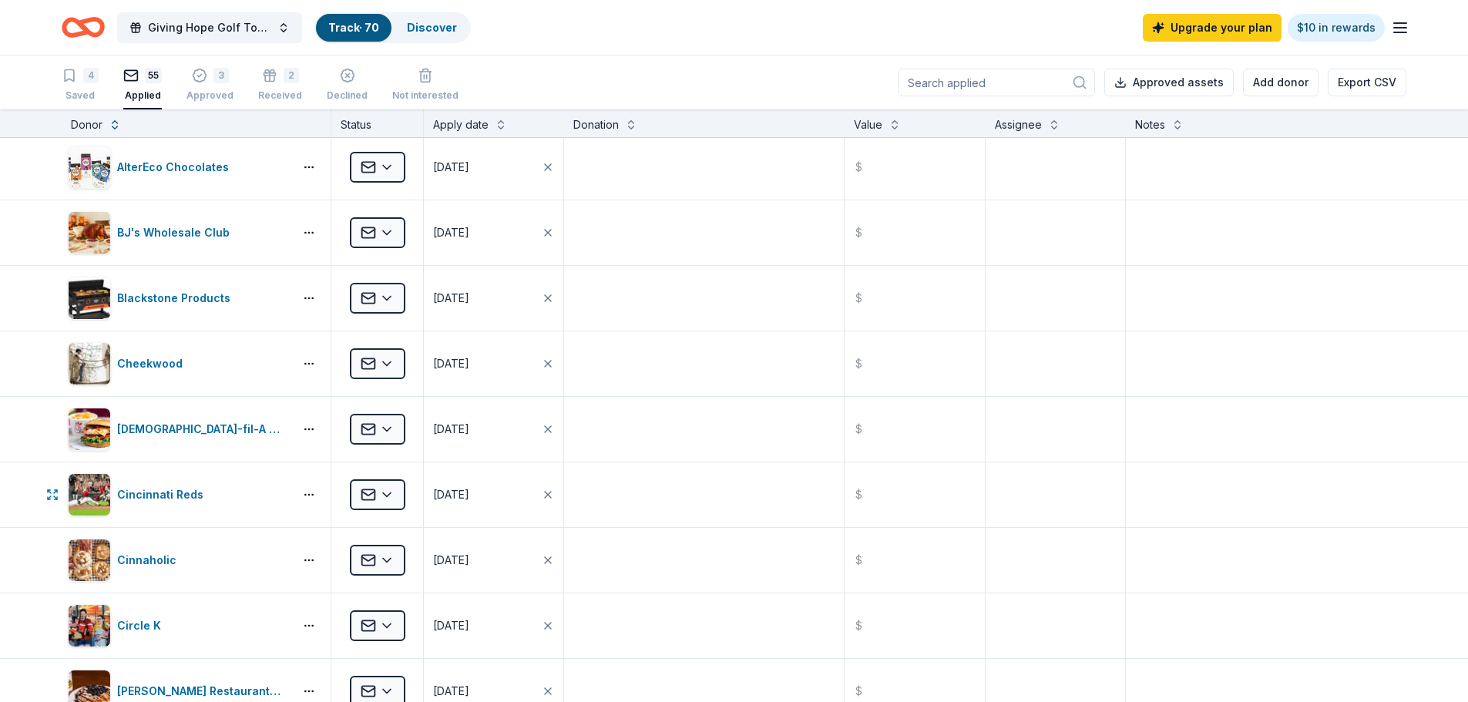
scroll to position [0, 0]
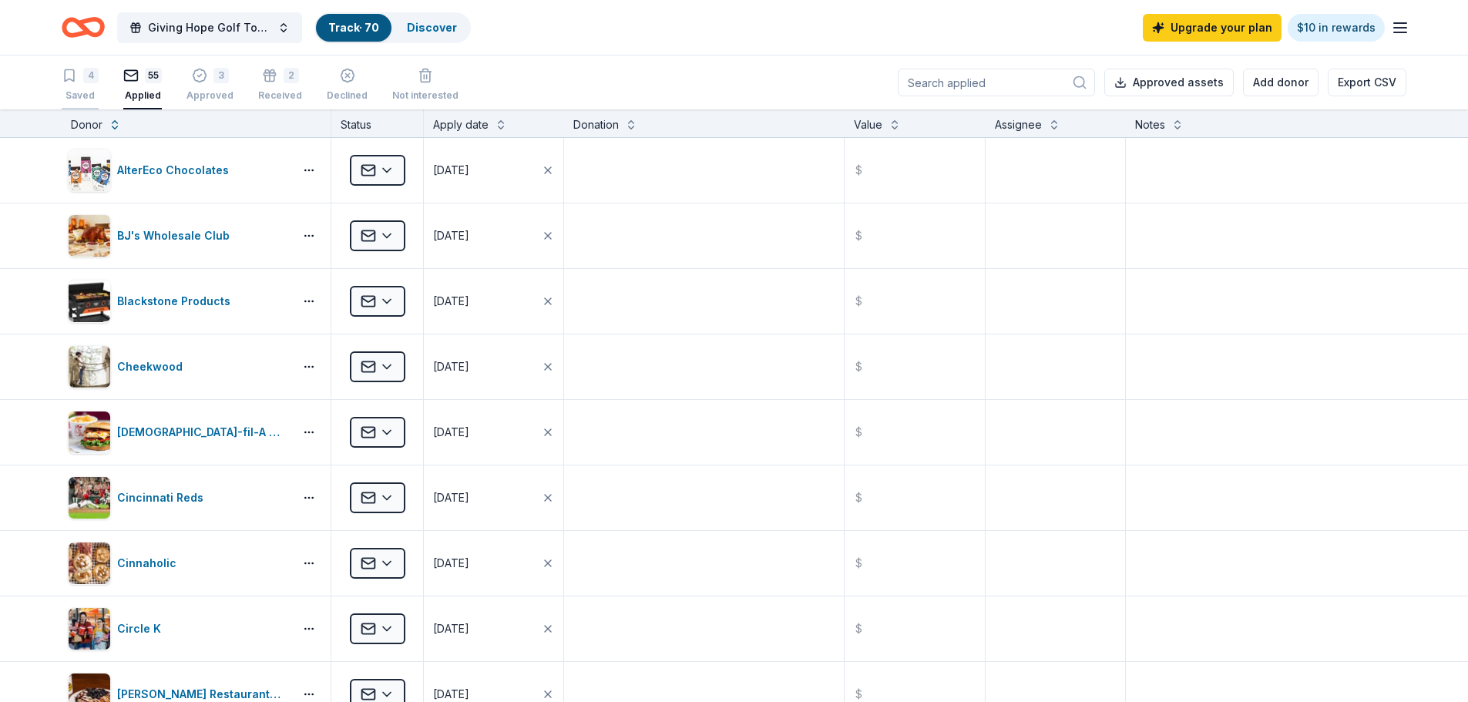
click at [77, 90] on div "Saved" at bounding box center [80, 95] width 37 height 12
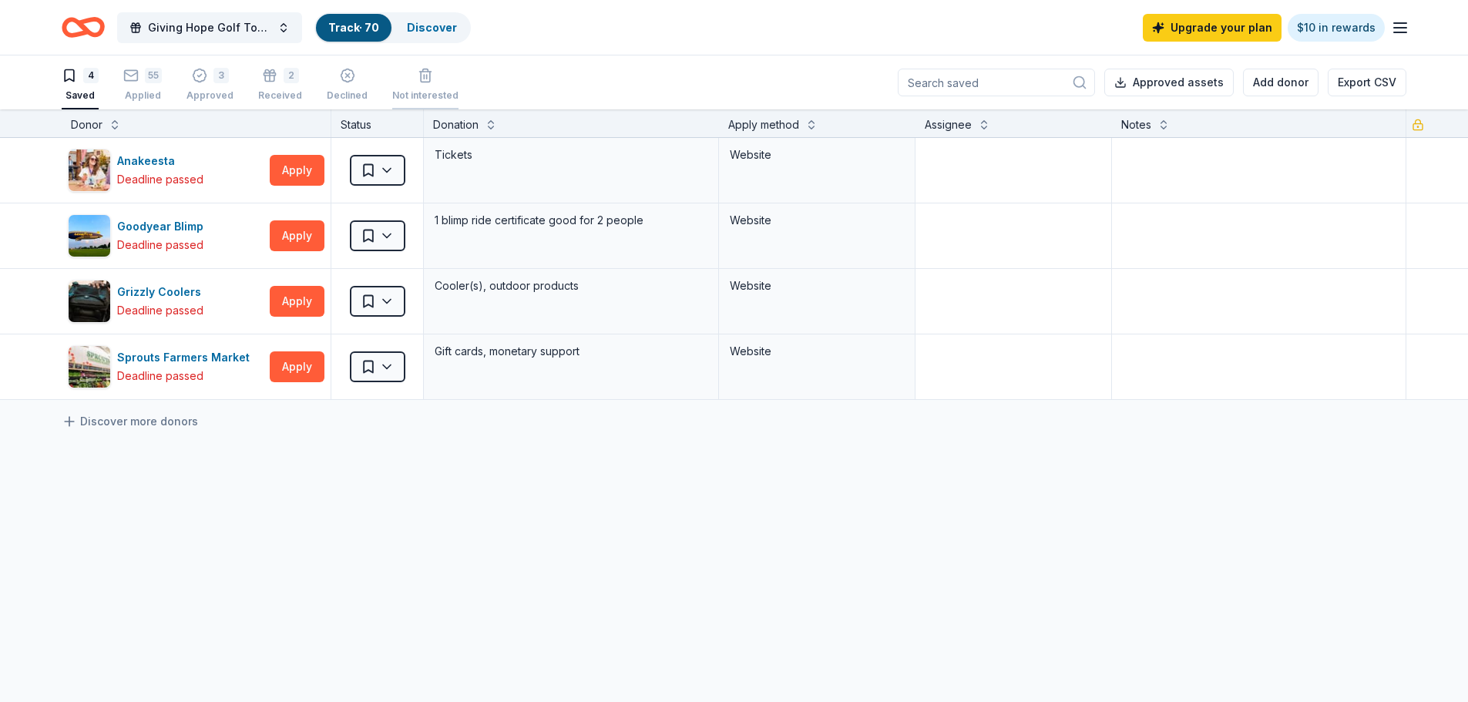
click at [422, 87] on div "Not interested" at bounding box center [425, 85] width 66 height 34
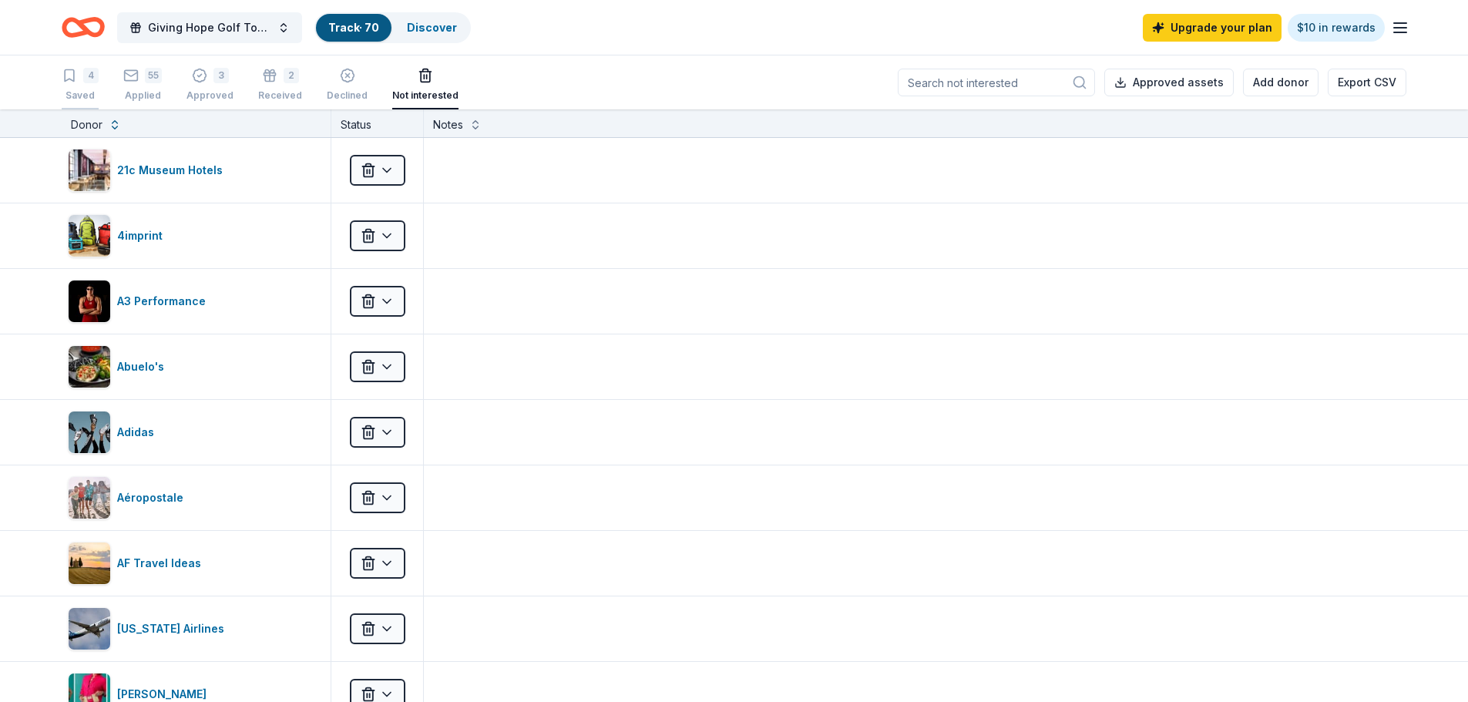
click at [79, 90] on div "Saved" at bounding box center [80, 95] width 37 height 12
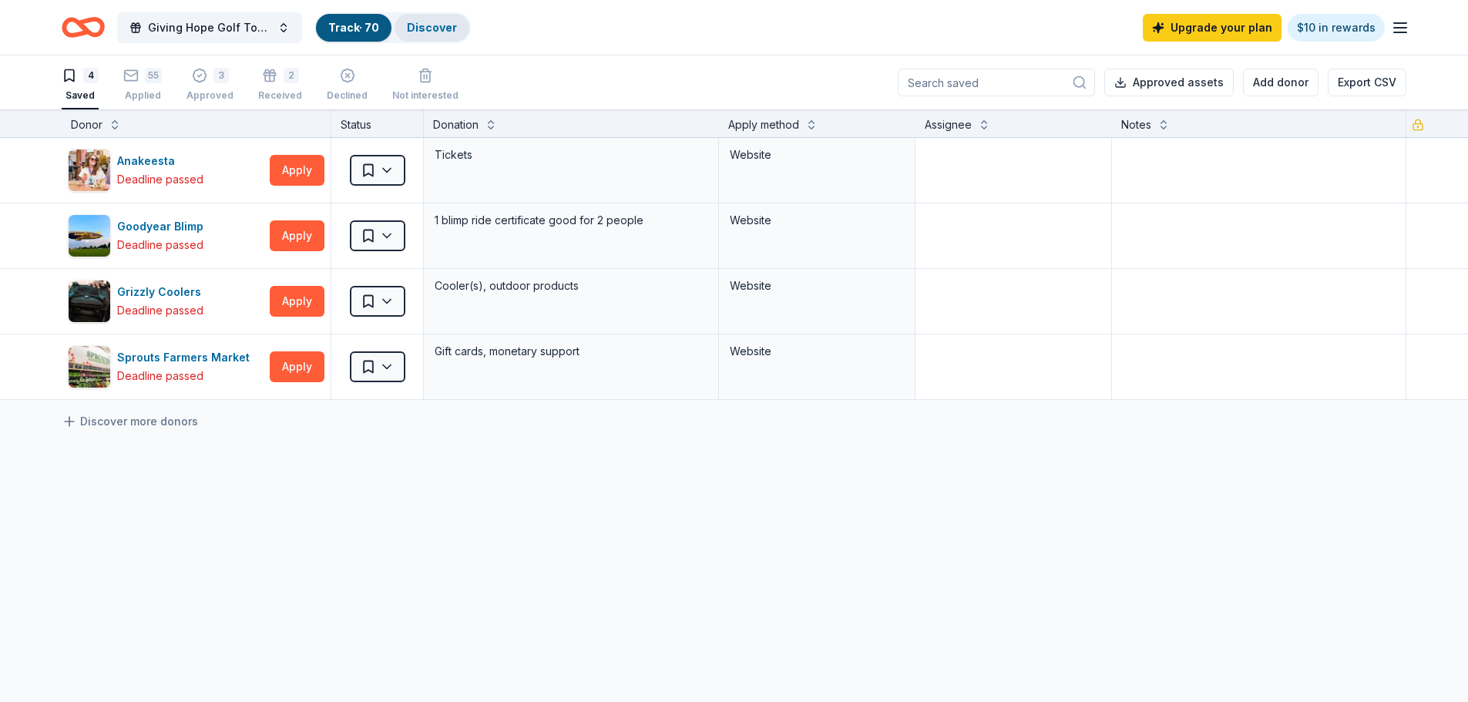
click at [429, 28] on link "Discover" at bounding box center [432, 27] width 50 height 13
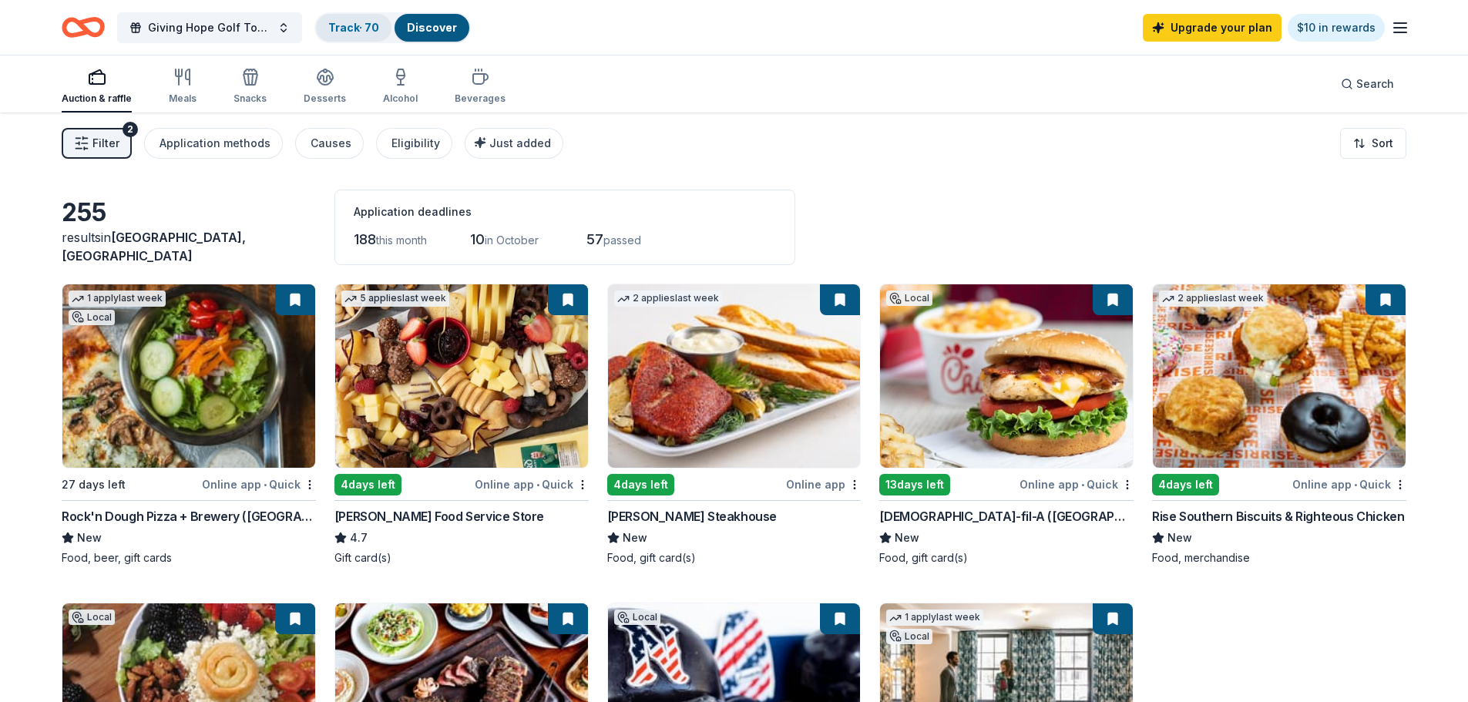
click at [354, 32] on link "Track · 70" at bounding box center [353, 27] width 51 height 13
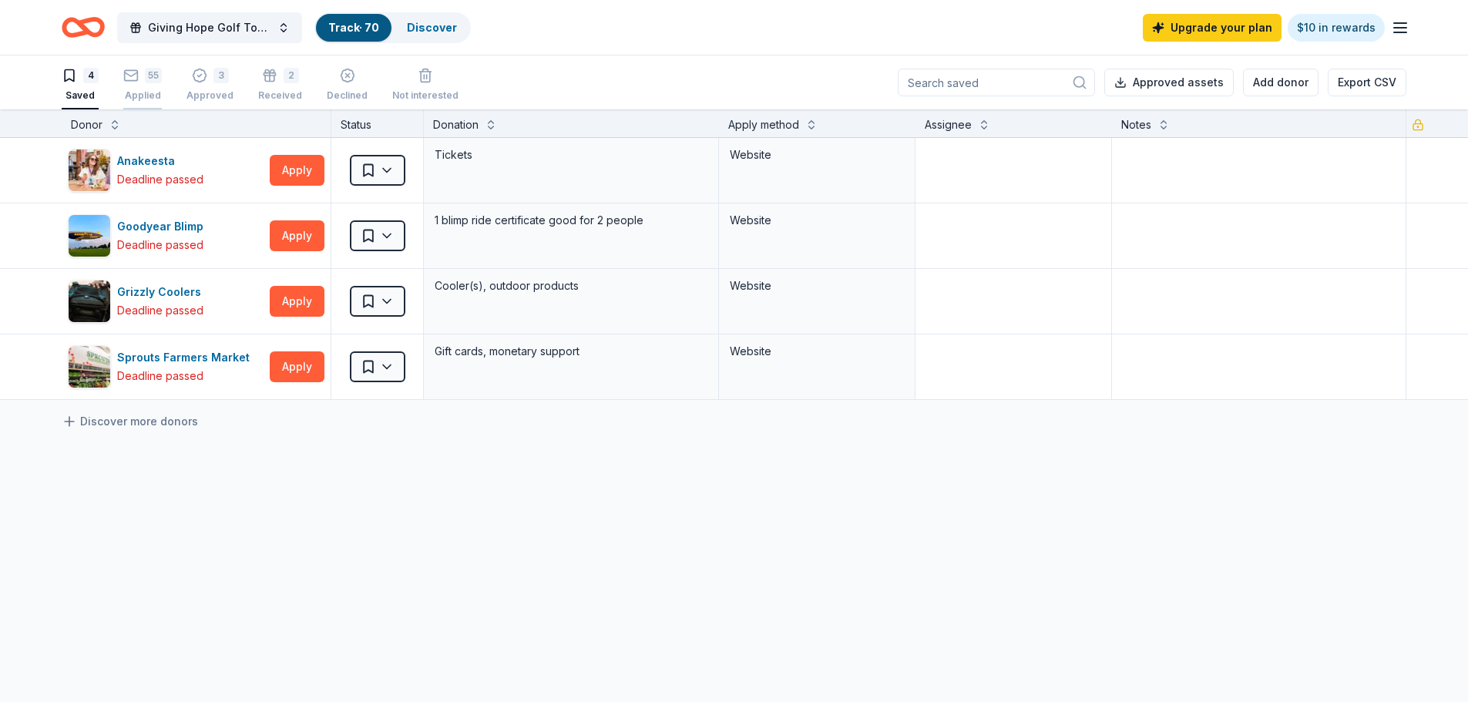
click at [140, 88] on div "55 Applied" at bounding box center [142, 85] width 39 height 34
